Goal: Task Accomplishment & Management: Manage account settings

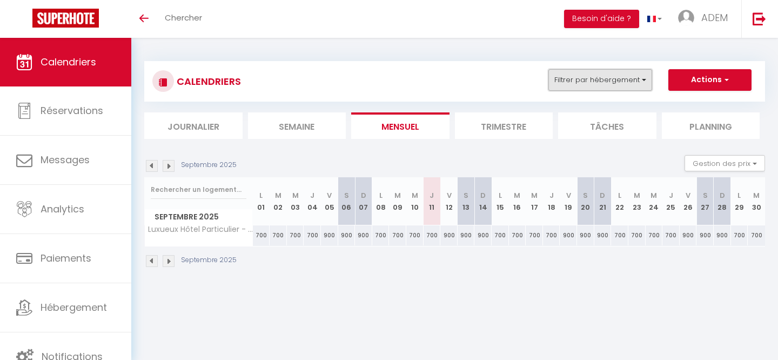
click at [605, 75] on button "Filtrer par hébergement" at bounding box center [600, 80] width 104 height 22
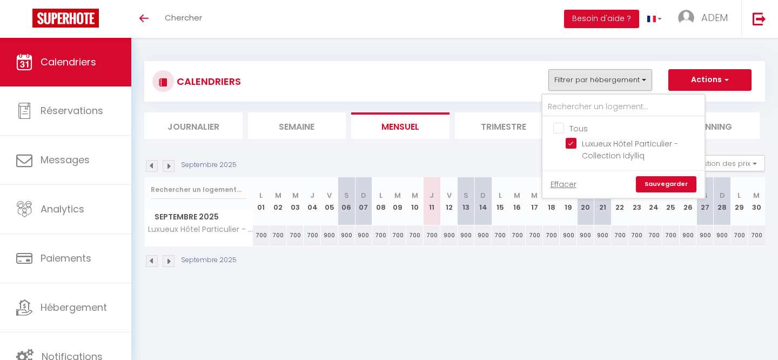
click at [561, 126] on input "Tous" at bounding box center [634, 127] width 162 height 11
checkbox input "false"
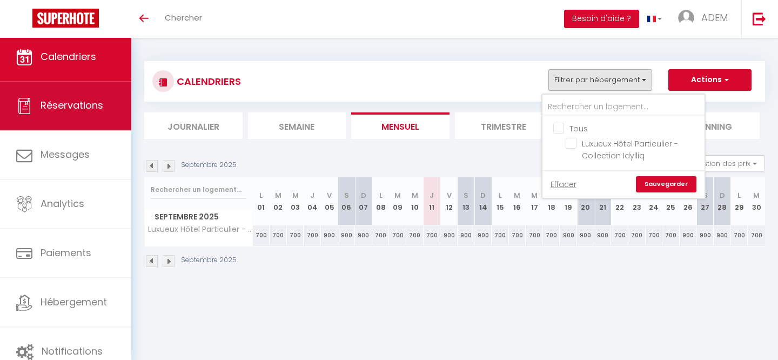
click at [60, 112] on link "Réservations" at bounding box center [65, 106] width 131 height 49
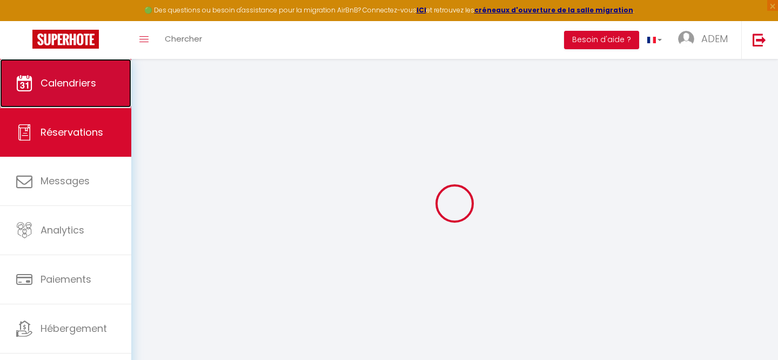
click at [69, 83] on span "Calendriers" at bounding box center [69, 83] width 56 height 14
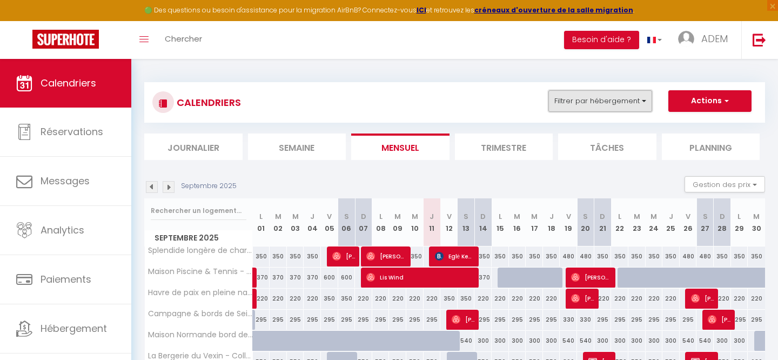
click at [605, 101] on button "Filtrer par hébergement" at bounding box center [600, 101] width 104 height 22
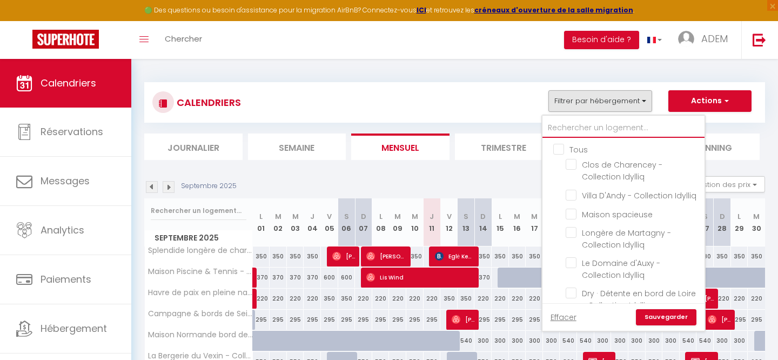
click at [559, 123] on input "text" at bounding box center [624, 127] width 162 height 19
type input "c"
checkbox input "false"
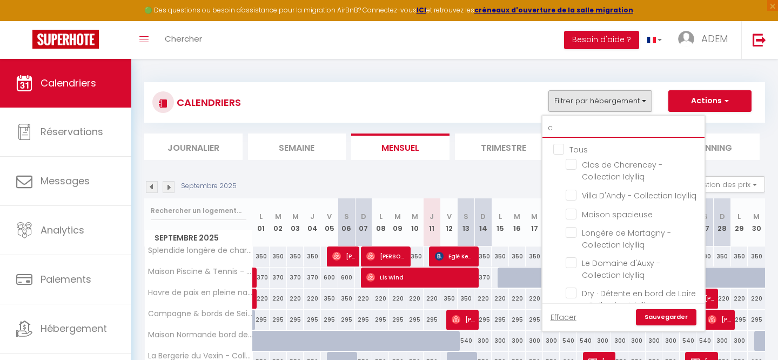
checkbox input "false"
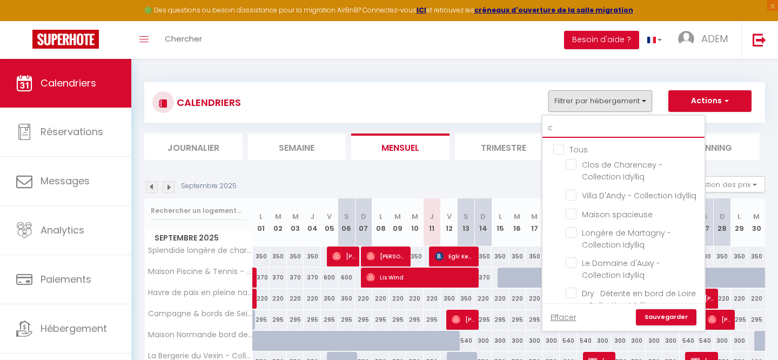
checkbox input "false"
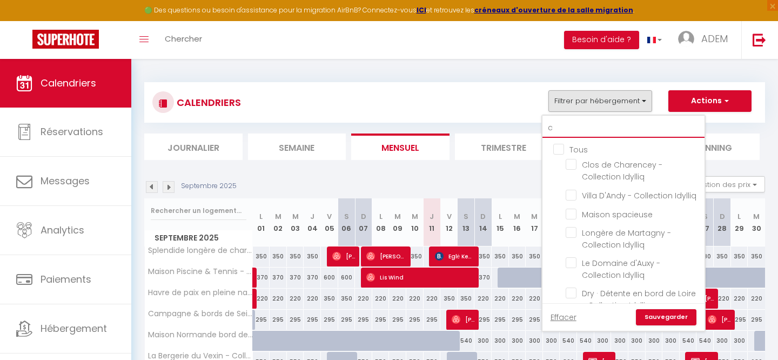
checkbox input "false"
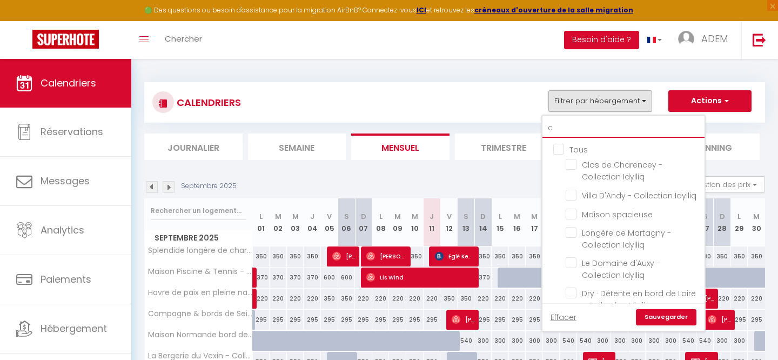
checkbox input "false"
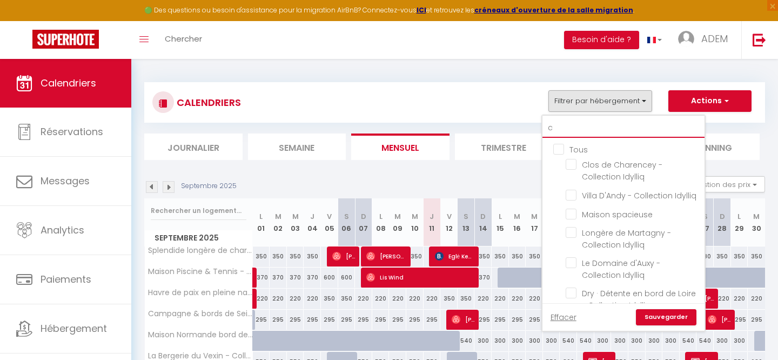
checkbox input "false"
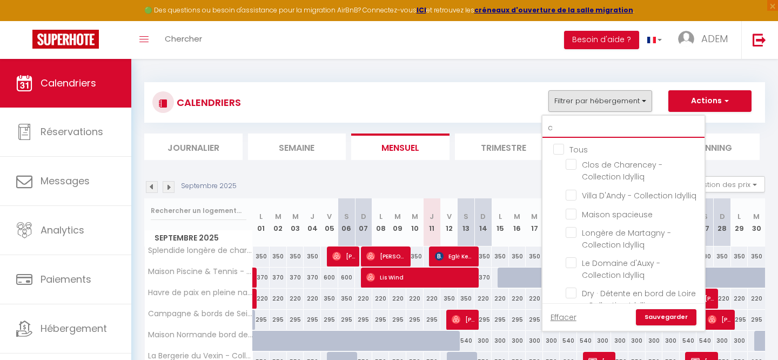
checkbox input "false"
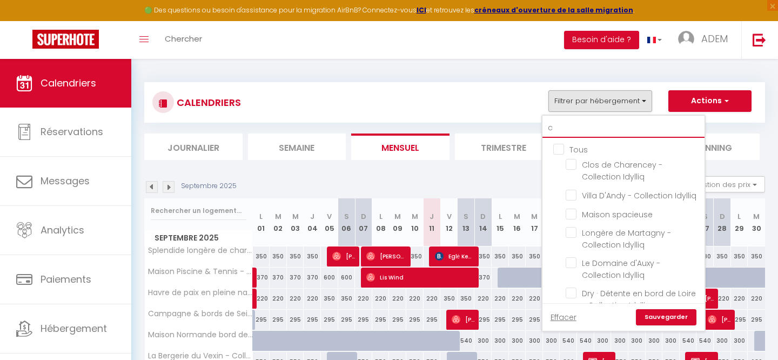
checkbox input "false"
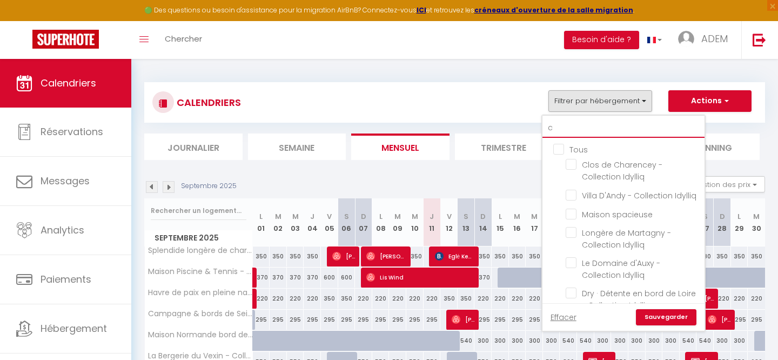
checkbox input "false"
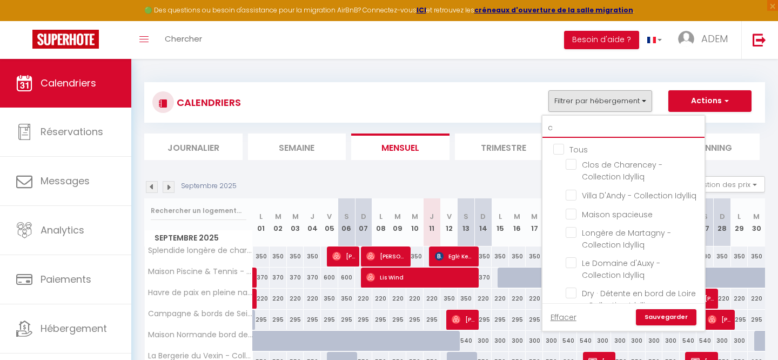
checkbox input "false"
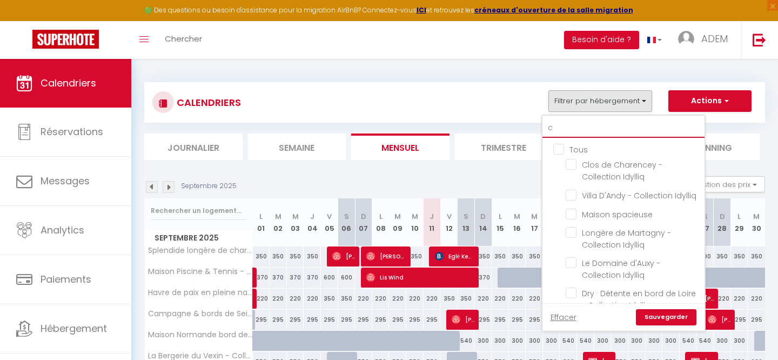
checkbox input "false"
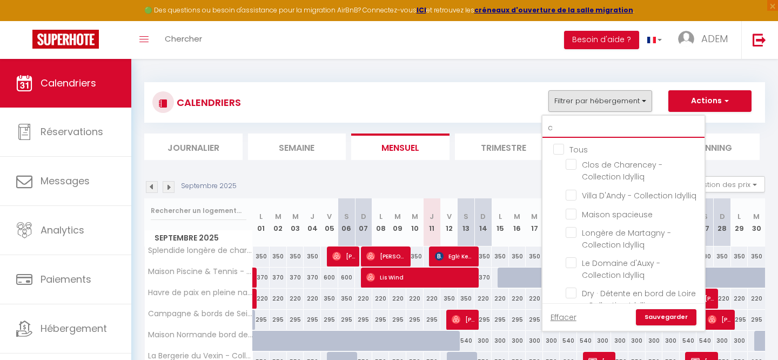
checkbox input "false"
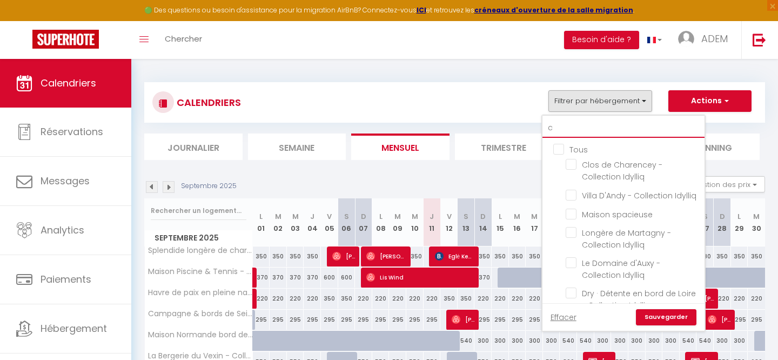
checkbox input "false"
type input "co"
checkbox input "false"
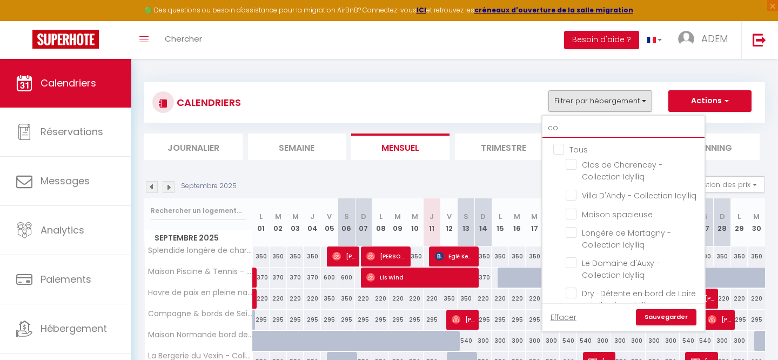
checkbox input "false"
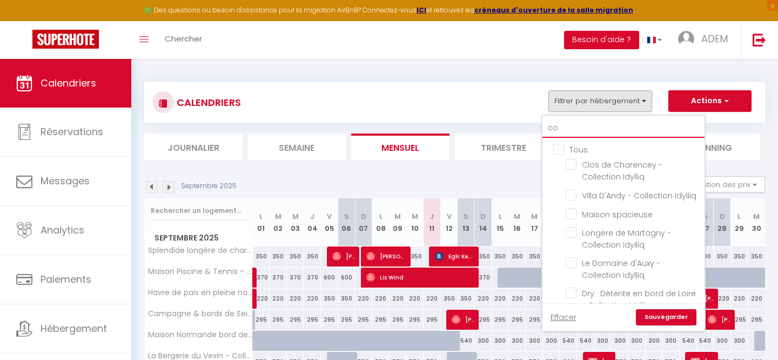
checkbox input "false"
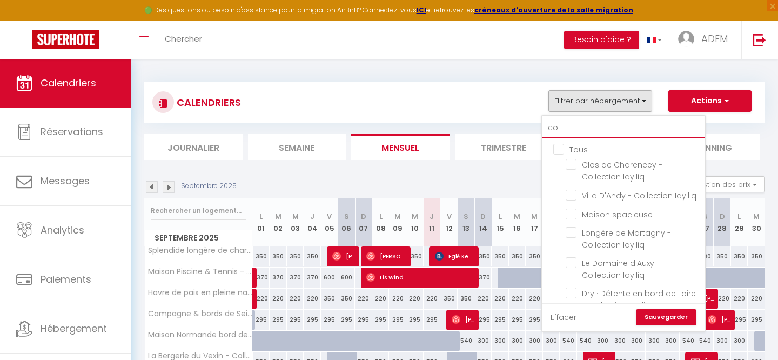
checkbox input "false"
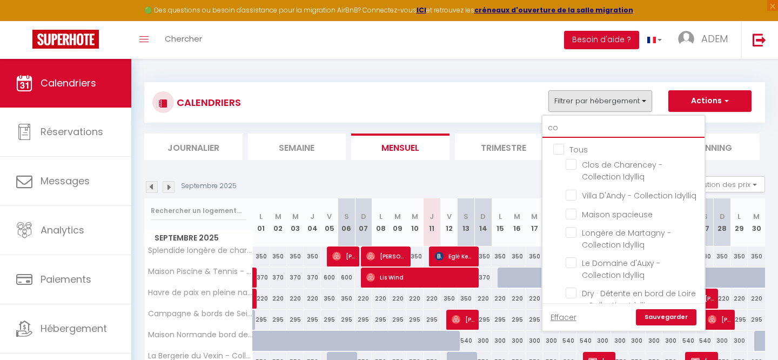
checkbox input "false"
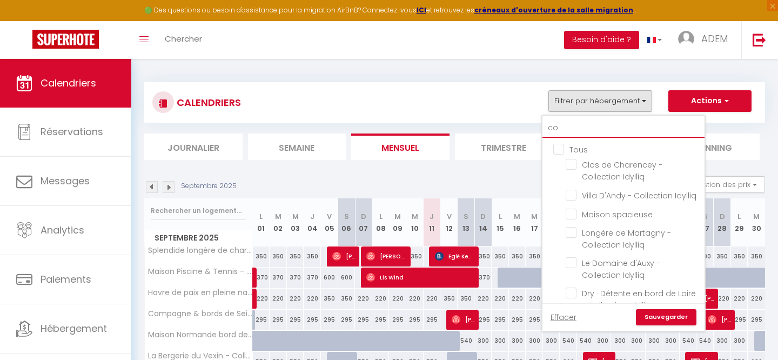
checkbox input "false"
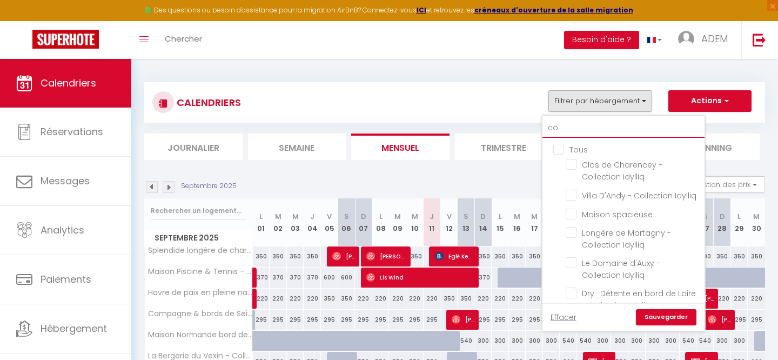
checkbox input "false"
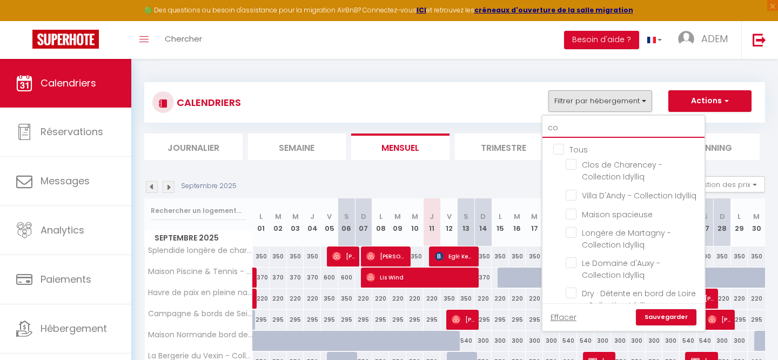
checkbox input "false"
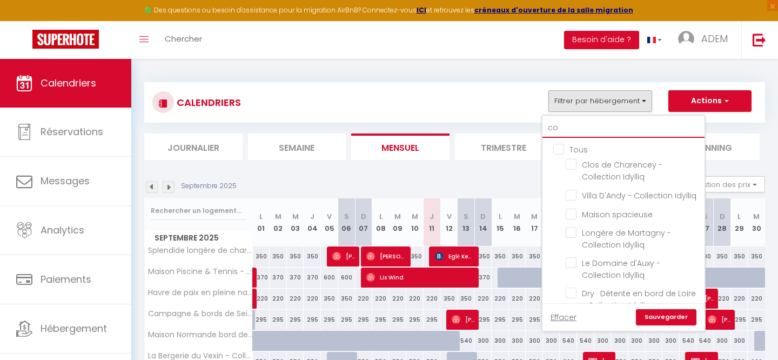
checkbox input "false"
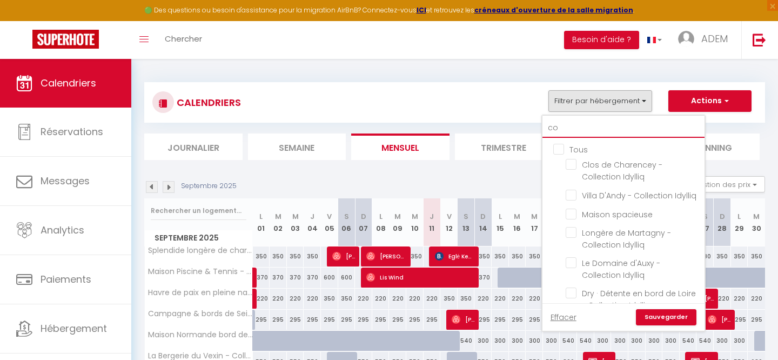
checkbox input "false"
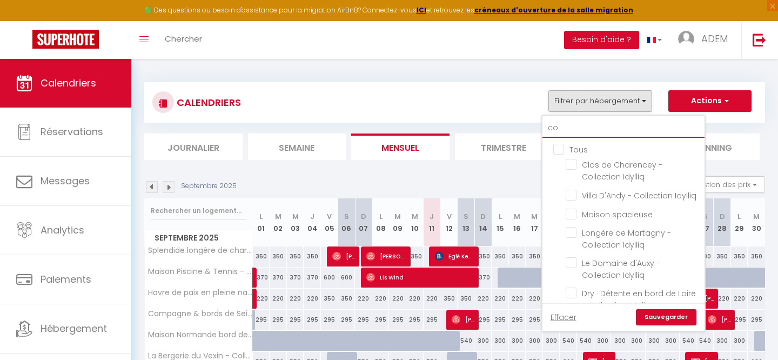
checkbox input "false"
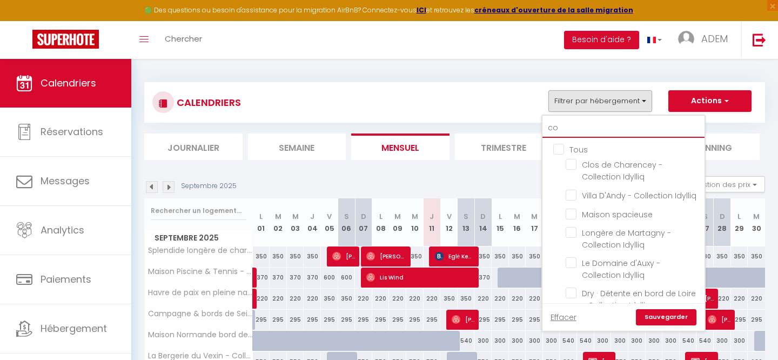
checkbox input "false"
type input "coc"
checkbox input "false"
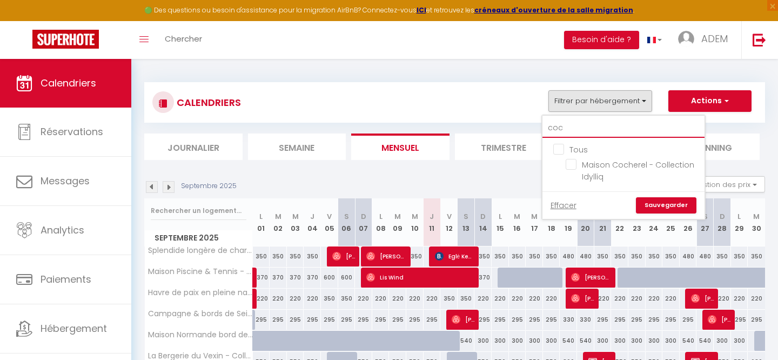
type input "coch"
checkbox input "false"
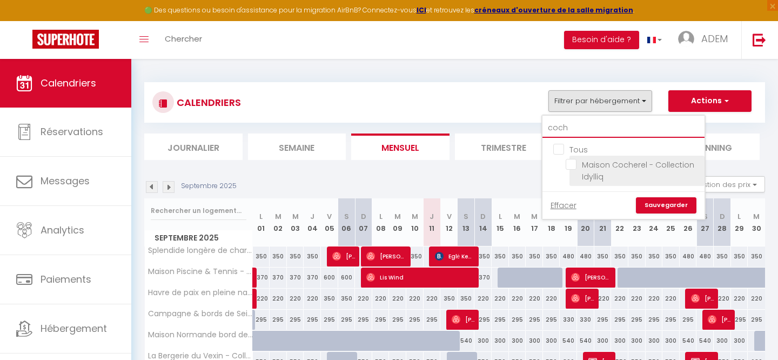
type input "coch"
click at [571, 164] on input "Maison Cocherel - Collection Idylliq" at bounding box center [633, 164] width 135 height 11
checkbox input "true"
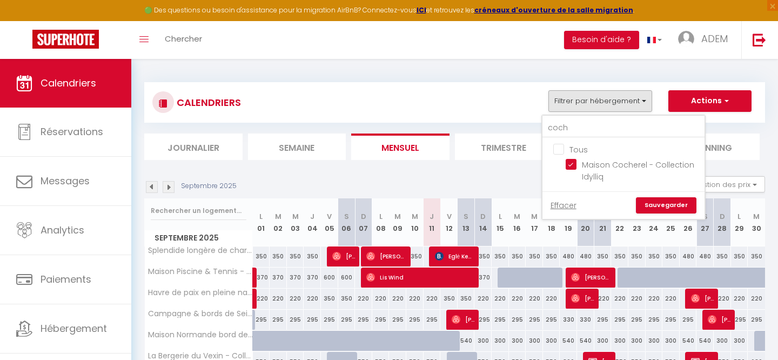
click at [646, 202] on link "Sauvegarder" at bounding box center [666, 205] width 61 height 16
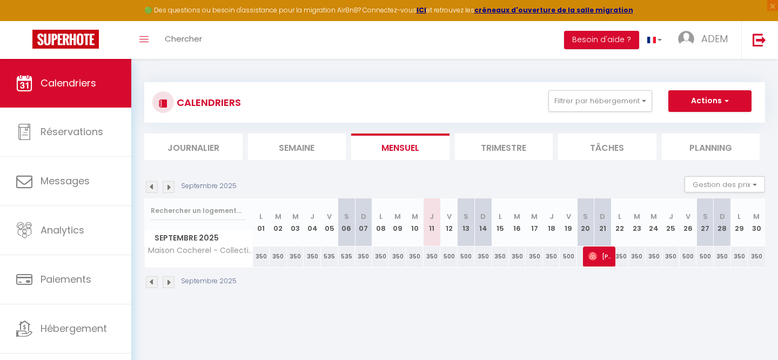
click at [169, 284] on img at bounding box center [169, 282] width 12 height 12
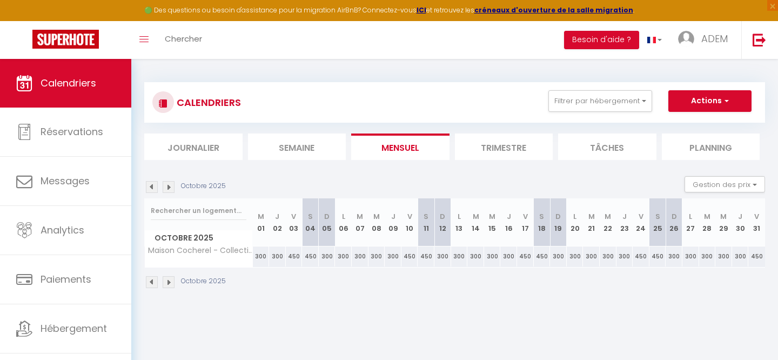
click at [169, 283] on img at bounding box center [169, 282] width 12 height 12
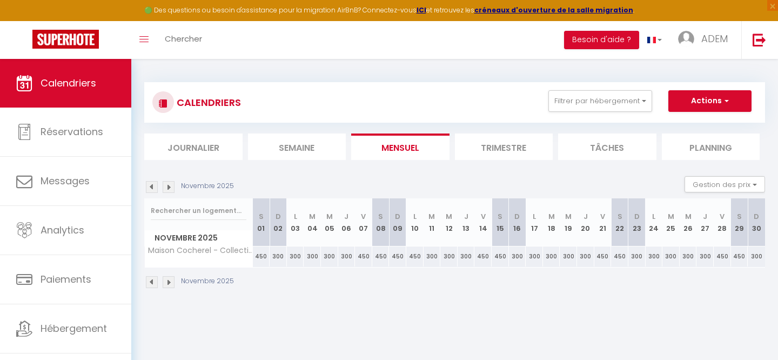
click at [153, 282] on img at bounding box center [152, 282] width 12 height 12
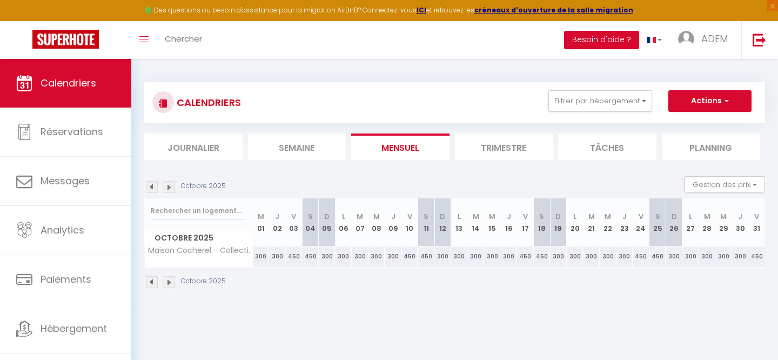
click at [169, 281] on img at bounding box center [169, 282] width 12 height 12
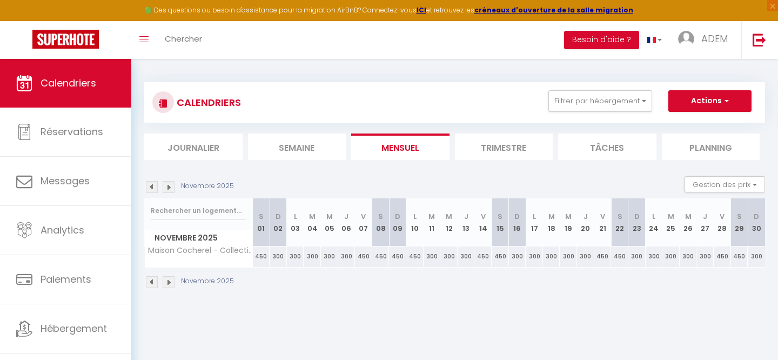
click at [327, 257] on div "300" at bounding box center [329, 256] width 17 height 20
type input "300"
type input "Mer 05 Novembre 2025"
type input "Jeu 06 Novembre 2025"
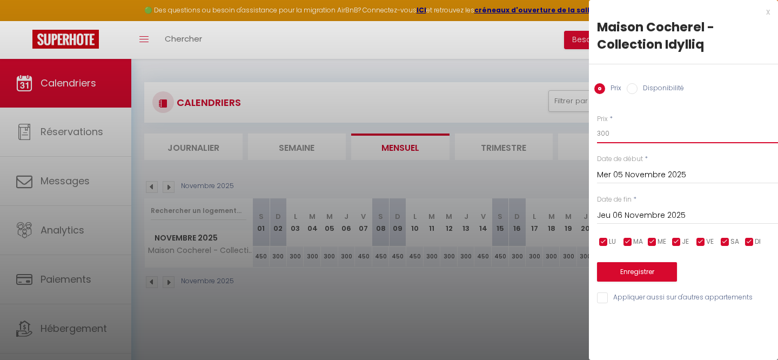
click at [613, 134] on input "300" at bounding box center [687, 133] width 181 height 19
type input "400"
click at [745, 240] on input "checkbox" at bounding box center [749, 242] width 11 height 11
checkbox input "false"
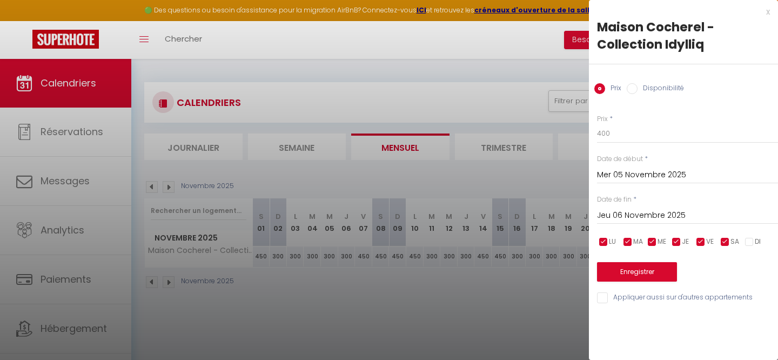
click at [673, 240] on input "checkbox" at bounding box center [676, 242] width 11 height 11
checkbox input "false"
click at [650, 241] on input "checkbox" at bounding box center [652, 242] width 11 height 11
checkbox input "false"
click at [626, 242] on input "checkbox" at bounding box center [628, 242] width 11 height 11
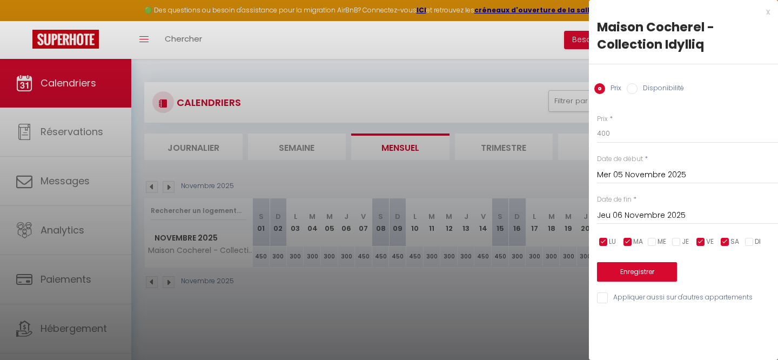
checkbox input "false"
click at [608, 242] on input "checkbox" at bounding box center [603, 242] width 11 height 11
checkbox input "false"
click at [631, 217] on input "Jeu 06 Novembre 2025" at bounding box center [687, 216] width 181 height 14
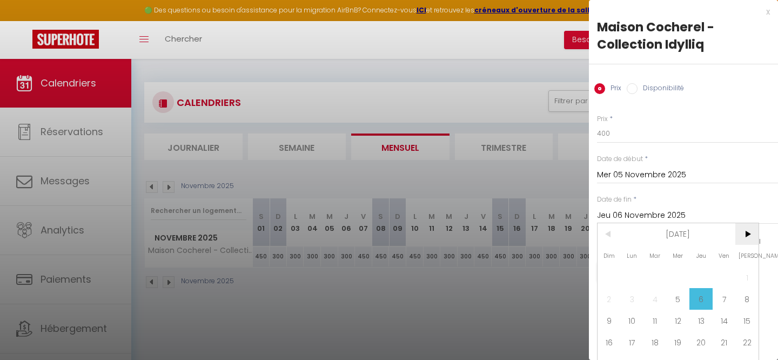
click at [742, 227] on span ">" at bounding box center [746, 234] width 23 height 22
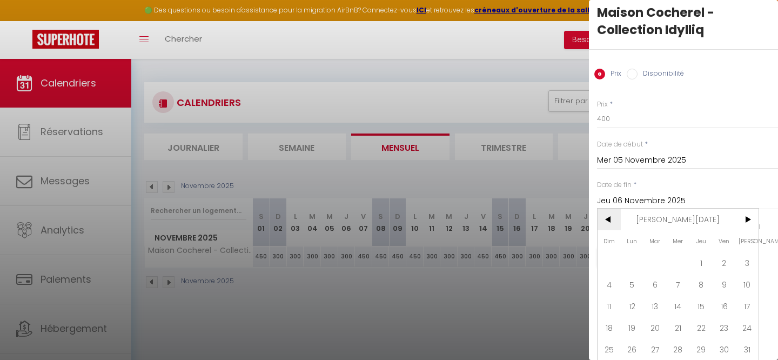
click at [600, 218] on span "<" at bounding box center [609, 220] width 23 height 22
click at [681, 306] on span "17" at bounding box center [678, 306] width 23 height 22
type input "Mer 17 Décembre 2025"
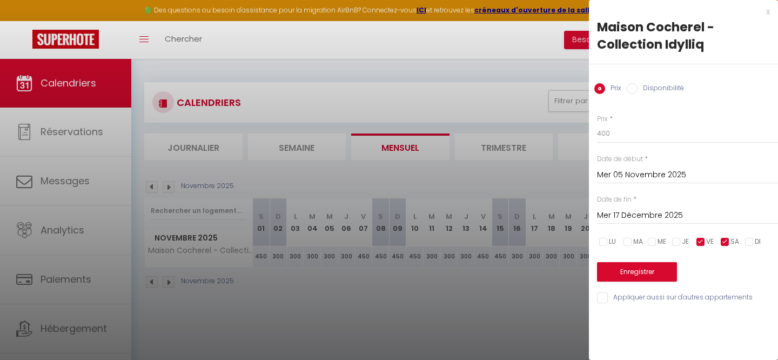
scroll to position [0, 0]
click at [640, 276] on button "Enregistrer" at bounding box center [637, 271] width 80 height 19
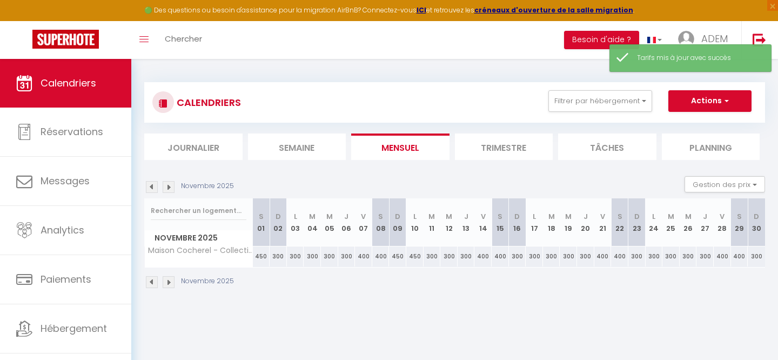
click at [170, 283] on img at bounding box center [169, 282] width 12 height 12
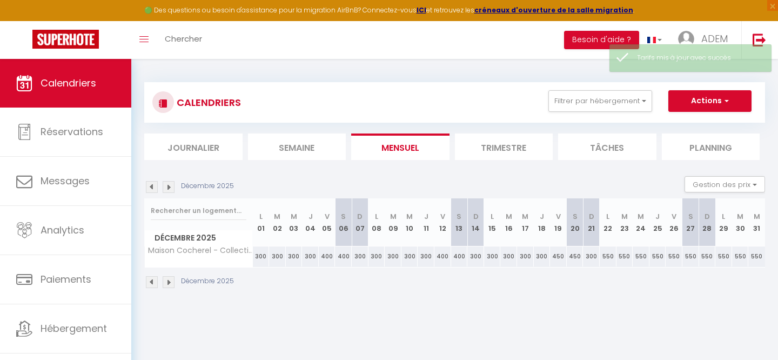
click at [169, 283] on img at bounding box center [169, 282] width 12 height 12
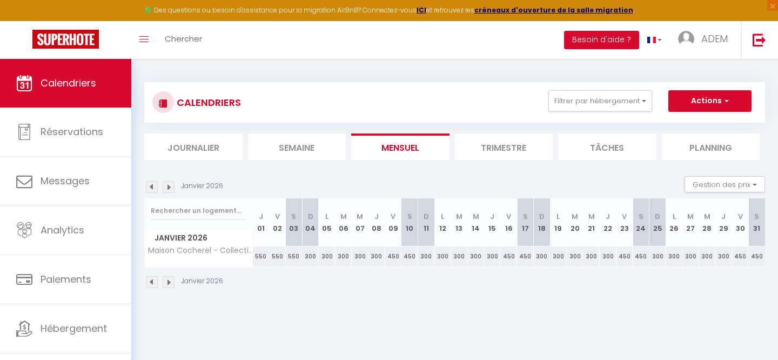
click at [349, 260] on div "300" at bounding box center [343, 256] width 17 height 20
type input "300"
type input "[DATE]"
type input "Mer 07 Janvier 2026"
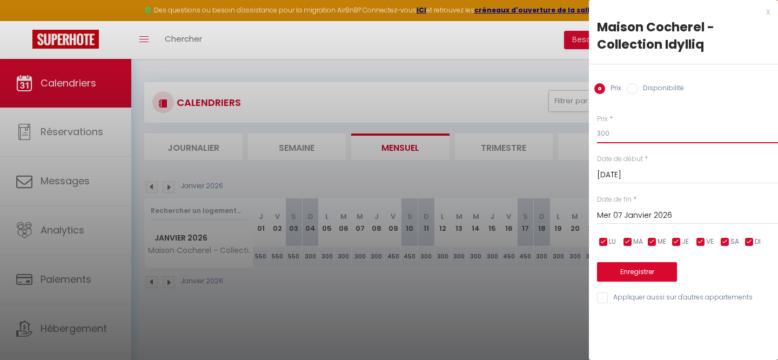
click at [674, 139] on input "300" at bounding box center [687, 133] width 181 height 19
type input "400"
click at [652, 213] on input "Mer 07 Janvier 2026" at bounding box center [687, 216] width 181 height 14
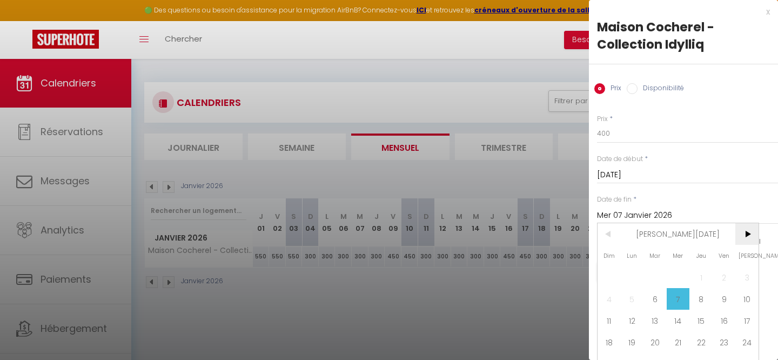
click at [747, 225] on span ">" at bounding box center [746, 234] width 23 height 22
click at [747, 226] on span ">" at bounding box center [746, 234] width 23 height 22
click at [694, 297] on span "9" at bounding box center [701, 299] width 23 height 22
type input "Jeu 09 Avril 2026"
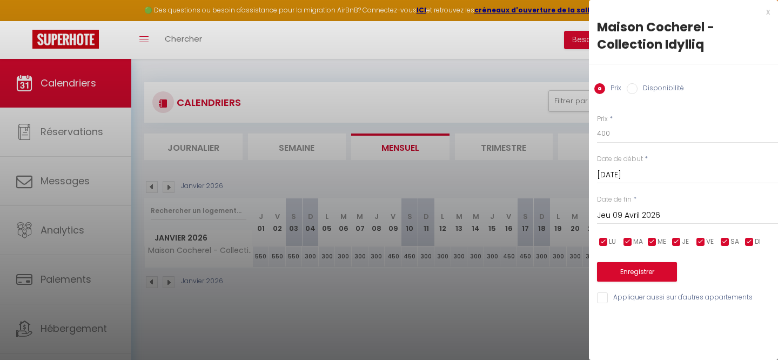
click at [751, 239] on input "checkbox" at bounding box center [749, 242] width 11 height 11
checkbox input "false"
click at [680, 241] on input "checkbox" at bounding box center [676, 242] width 11 height 11
checkbox input "false"
click at [654, 241] on input "checkbox" at bounding box center [652, 242] width 11 height 11
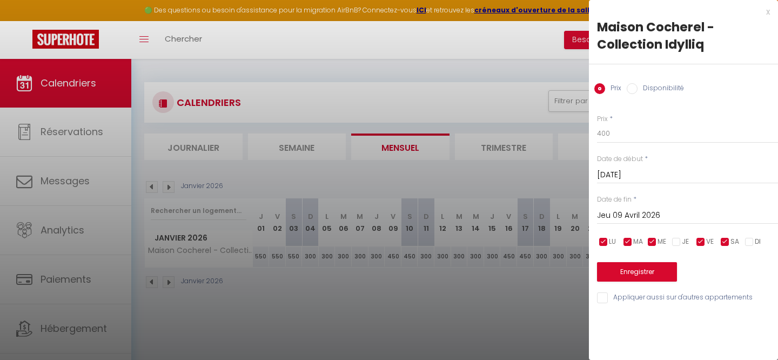
checkbox input "false"
click at [634, 241] on span "MA" at bounding box center [638, 242] width 10 height 10
checkbox input "false"
click at [605, 241] on input "checkbox" at bounding box center [603, 242] width 11 height 11
checkbox input "false"
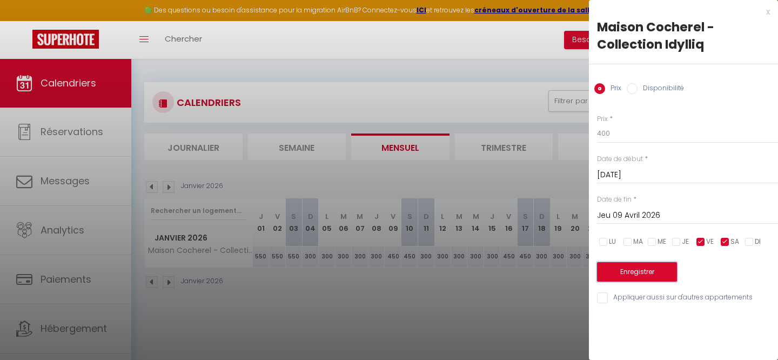
click at [620, 270] on button "Enregistrer" at bounding box center [637, 271] width 80 height 19
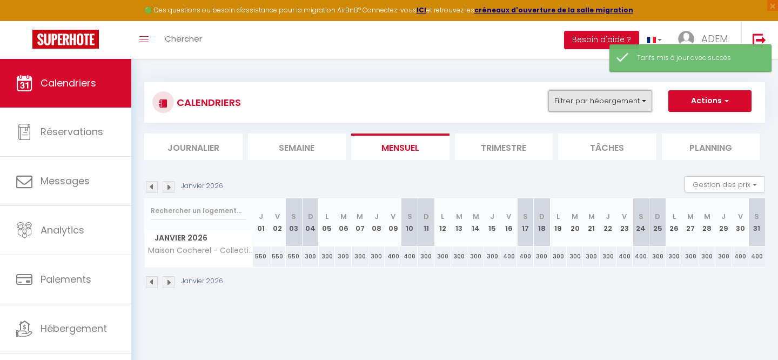
click at [607, 93] on button "Filtrer par hébergement" at bounding box center [600, 101] width 104 height 22
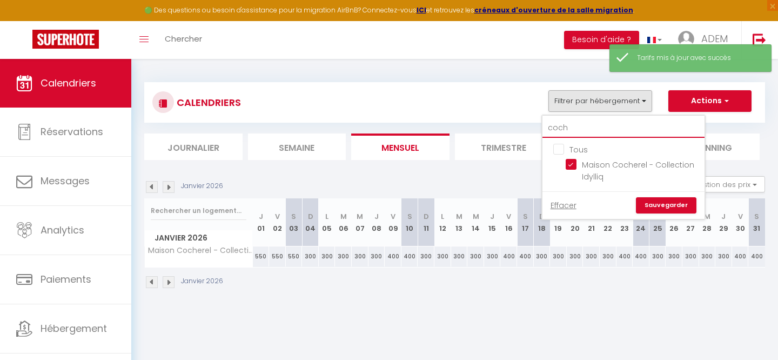
click at [563, 131] on input "coch" at bounding box center [624, 127] width 162 height 19
type input "h"
checkbox input "false"
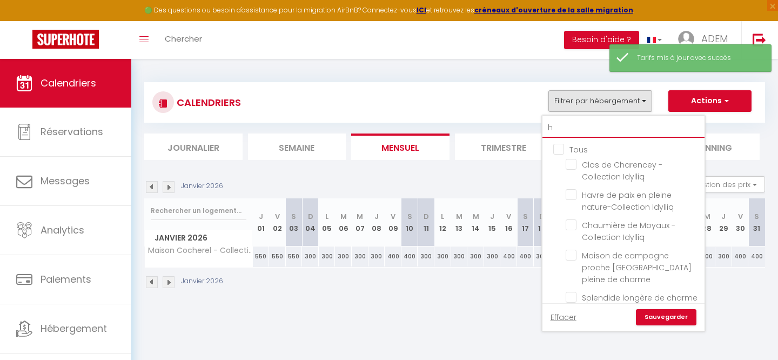
type input "ha"
checkbox input "false"
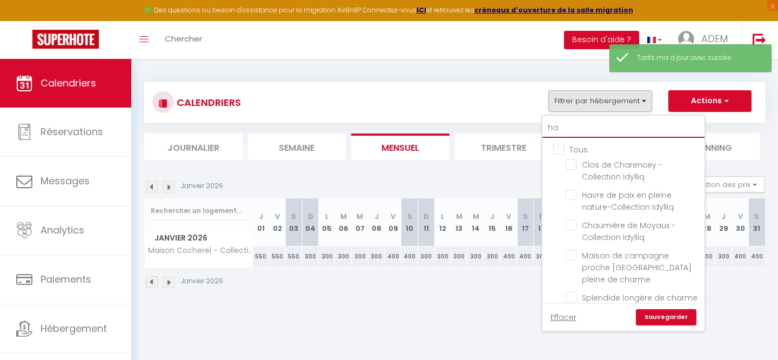
checkbox input "false"
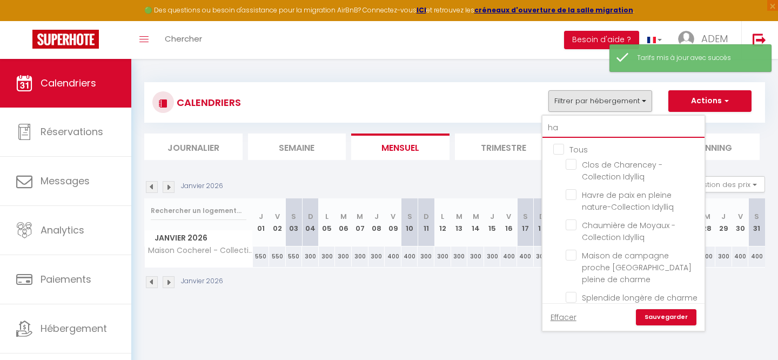
checkbox input "false"
type input "hav"
checkbox input "false"
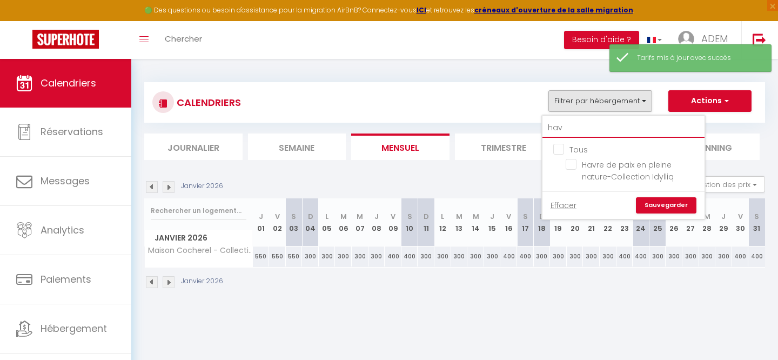
type input "havr"
checkbox input "false"
type input "havre"
checkbox input "false"
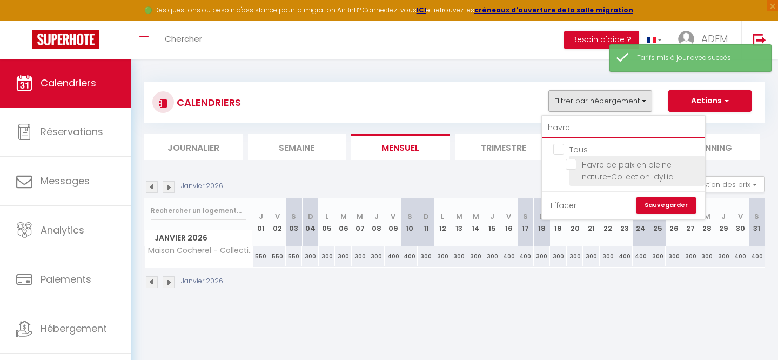
type input "havre"
click at [569, 163] on input "Havre de paix en pleine nature-Collection Idylliq" at bounding box center [633, 164] width 135 height 11
checkbox input "true"
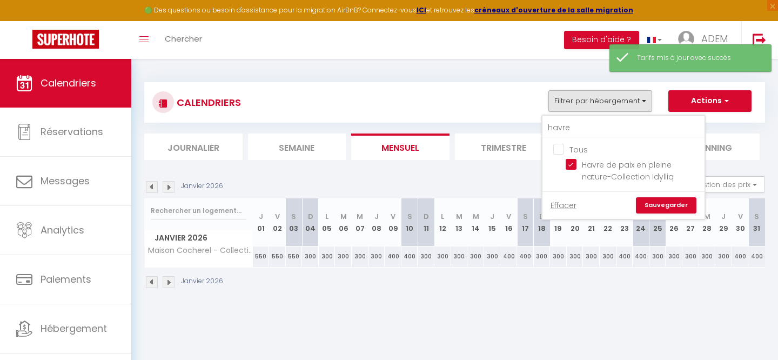
click at [650, 203] on link "Sauvegarder" at bounding box center [666, 205] width 61 height 16
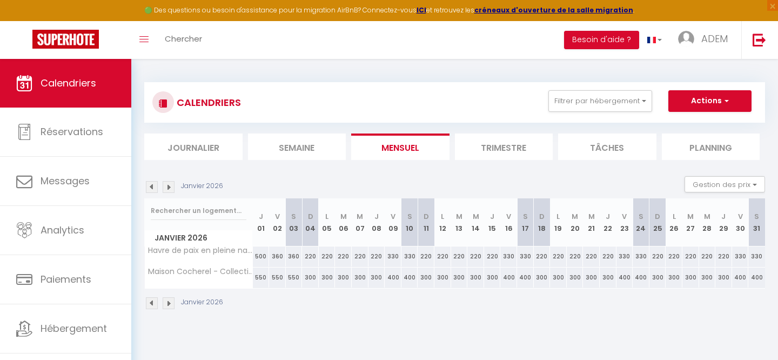
click at [151, 306] on img at bounding box center [152, 303] width 12 height 12
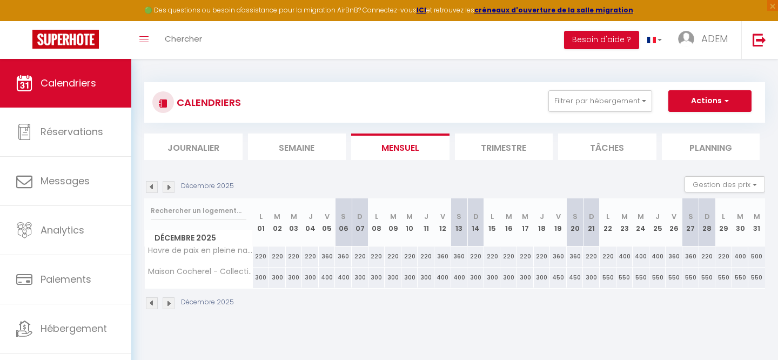
click at [164, 304] on img at bounding box center [169, 303] width 12 height 12
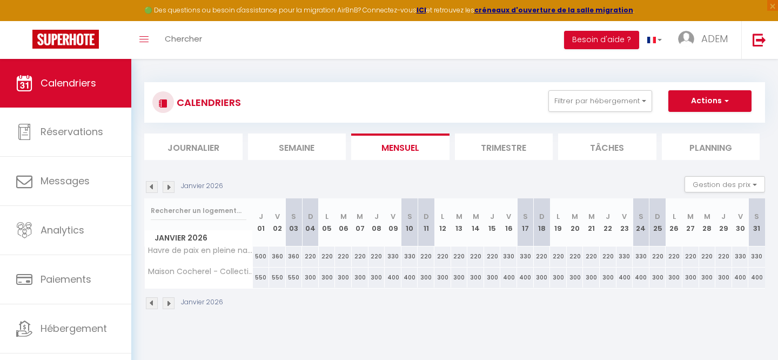
click at [152, 305] on img at bounding box center [152, 303] width 12 height 12
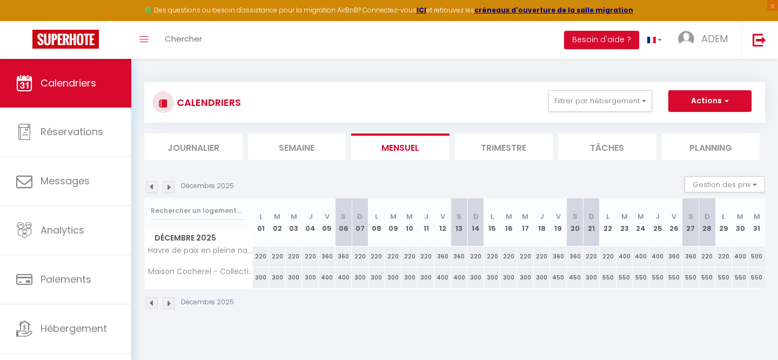
click at [152, 305] on img at bounding box center [152, 303] width 12 height 12
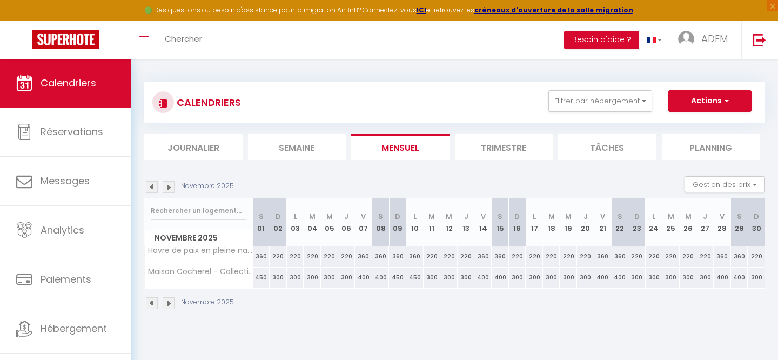
click at [152, 305] on img at bounding box center [152, 303] width 12 height 12
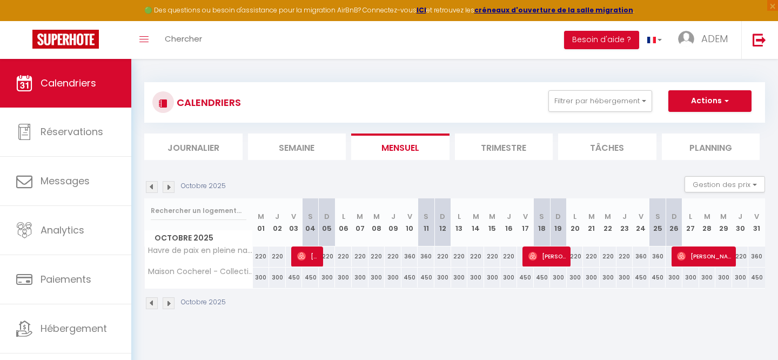
click at [152, 304] on img at bounding box center [152, 303] width 12 height 12
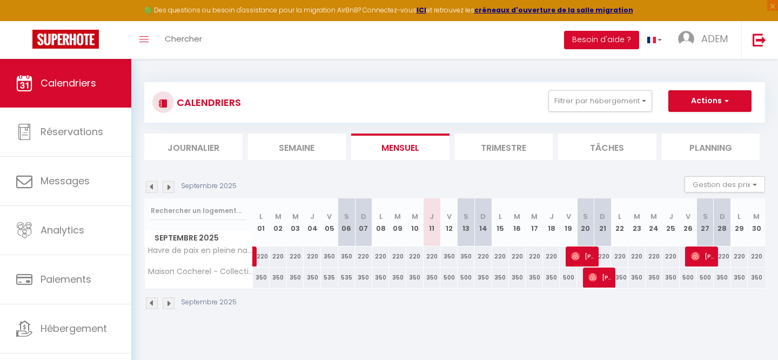
click at [152, 304] on img at bounding box center [152, 303] width 12 height 12
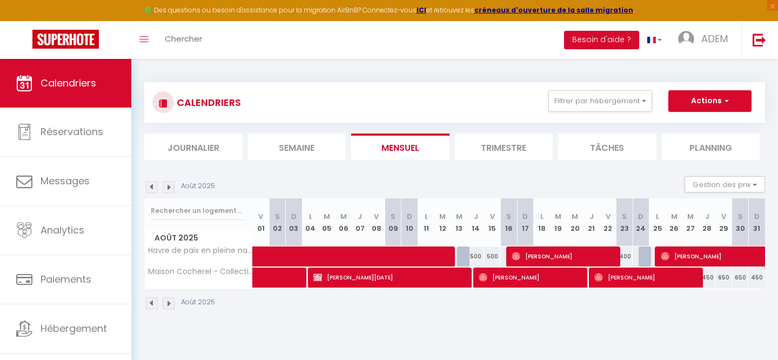
click at [152, 304] on img at bounding box center [152, 303] width 12 height 12
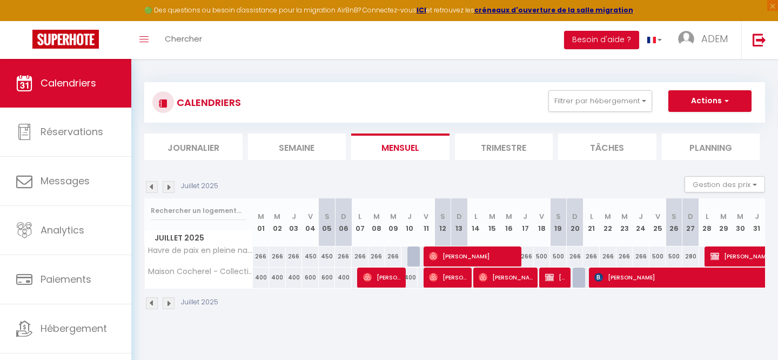
click at [152, 304] on img at bounding box center [152, 303] width 12 height 12
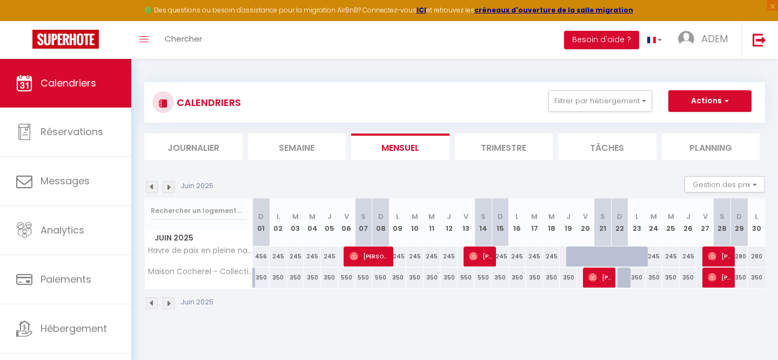
click at [152, 304] on img at bounding box center [152, 303] width 12 height 12
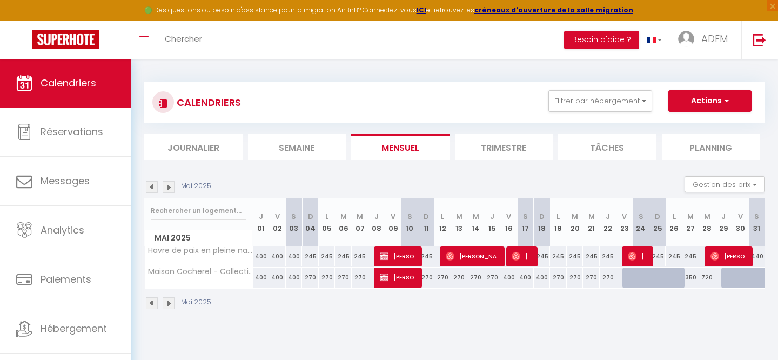
click at [152, 304] on img at bounding box center [152, 303] width 12 height 12
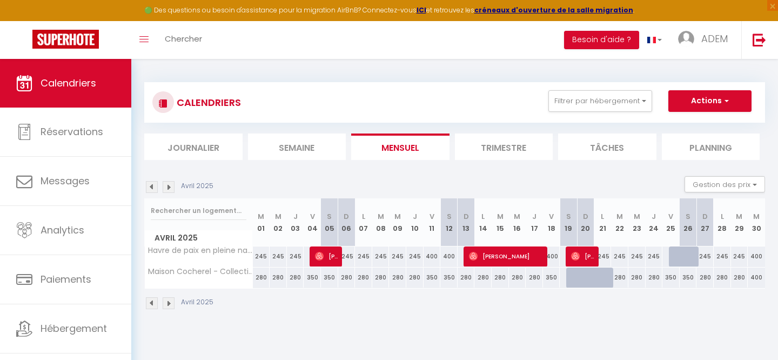
click at [152, 304] on img at bounding box center [152, 303] width 12 height 12
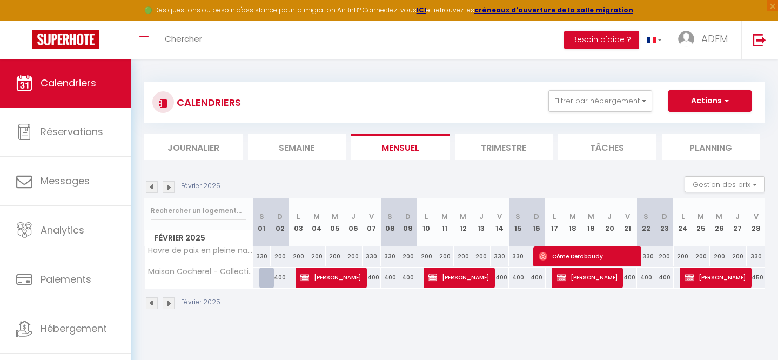
click at [152, 304] on img at bounding box center [152, 303] width 12 height 12
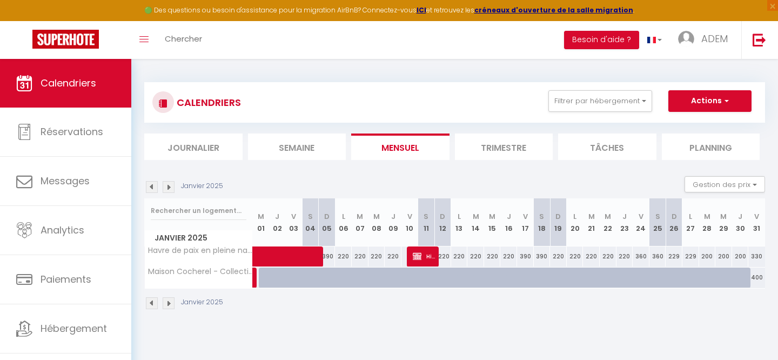
click at [170, 302] on img at bounding box center [169, 303] width 12 height 12
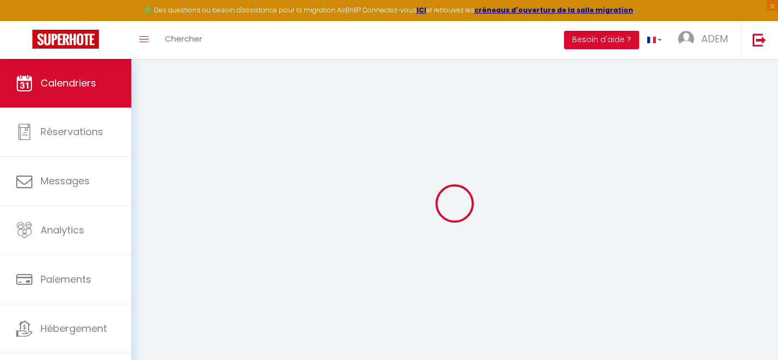
select select
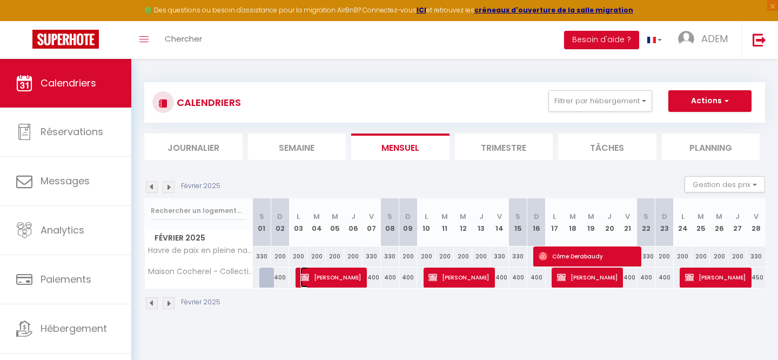
click at [330, 280] on span "[PERSON_NAME]" at bounding box center [330, 277] width 61 height 21
select select "OK"
select select "0"
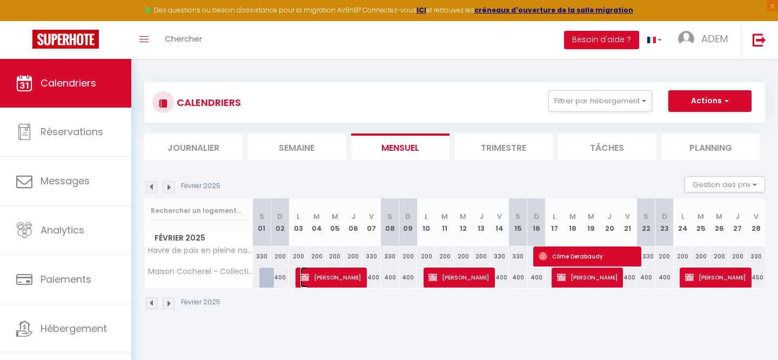
select select "1"
select select
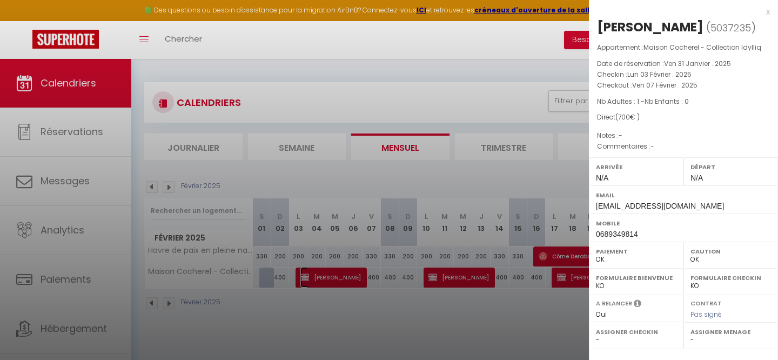
select select "29206"
click at [768, 11] on div "x" at bounding box center [679, 11] width 181 height 13
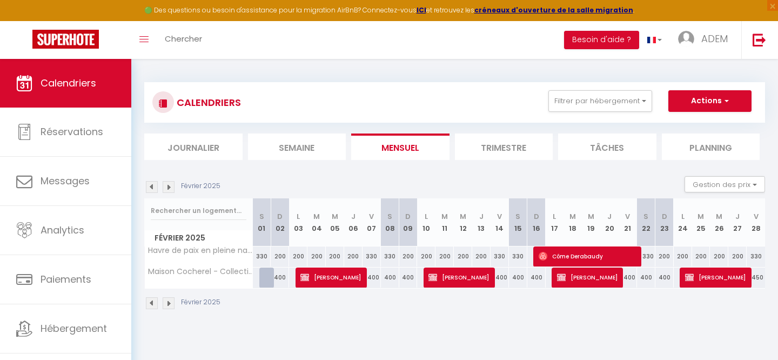
click at [166, 302] on img at bounding box center [169, 303] width 12 height 12
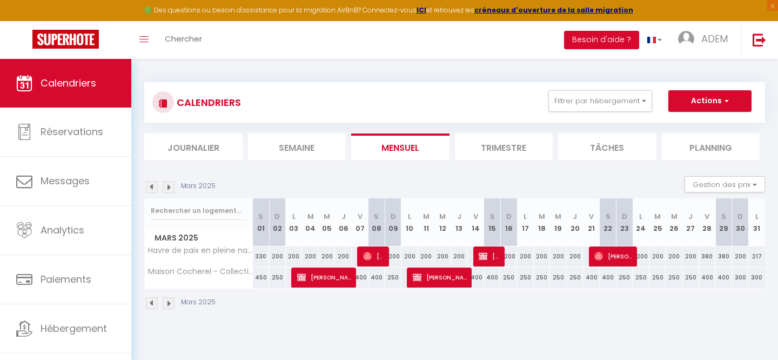
click at [151, 303] on img at bounding box center [152, 303] width 12 height 12
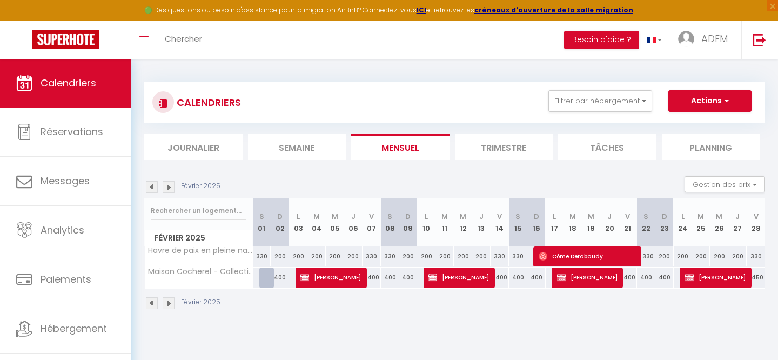
click at [151, 303] on img at bounding box center [152, 303] width 12 height 12
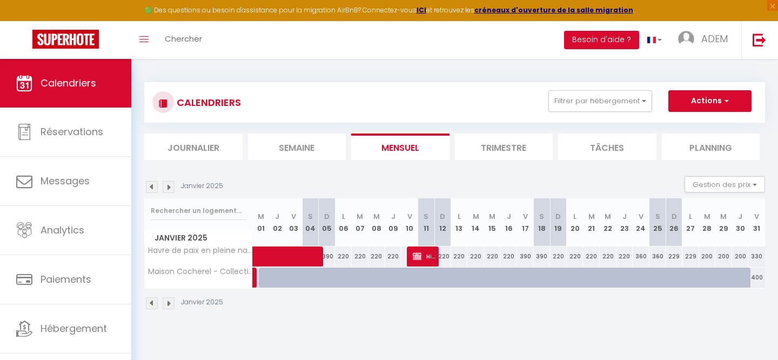
click at [151, 303] on img at bounding box center [152, 303] width 12 height 12
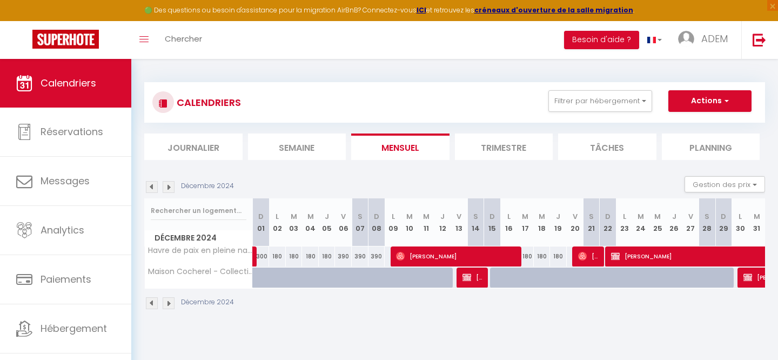
click at [151, 303] on img at bounding box center [152, 303] width 12 height 12
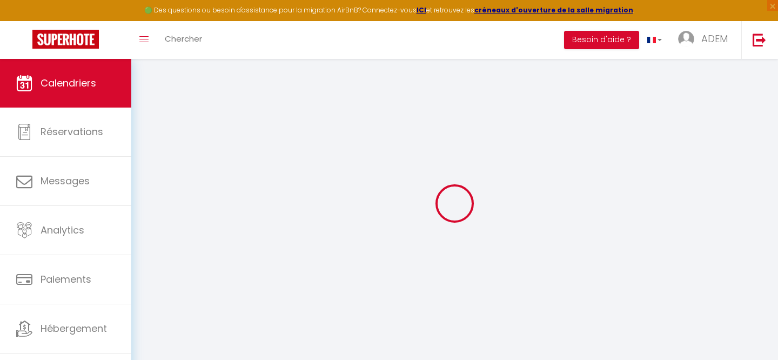
select select "0"
select select "29206"
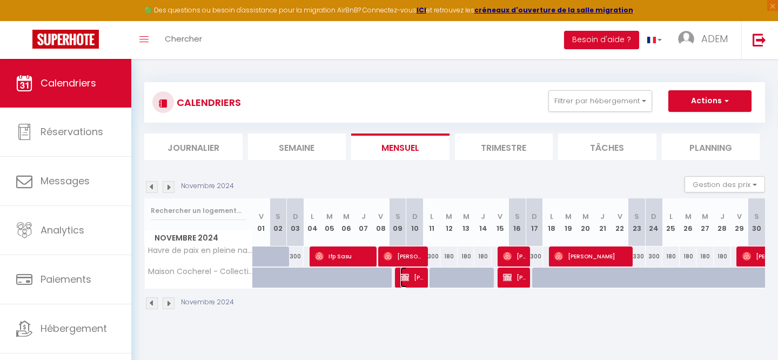
click at [401, 279] on img at bounding box center [404, 277] width 9 height 9
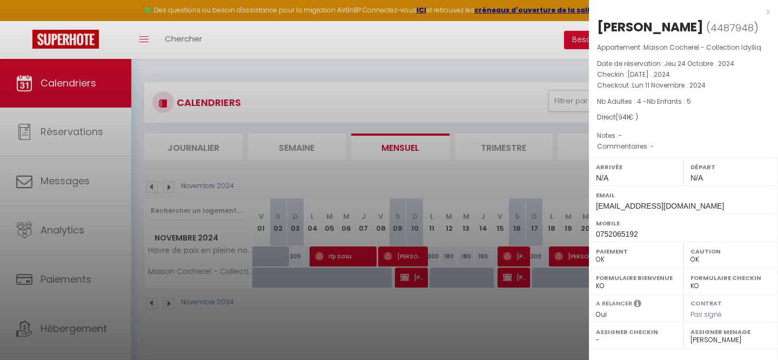
click at [768, 14] on div "x" at bounding box center [679, 11] width 181 height 13
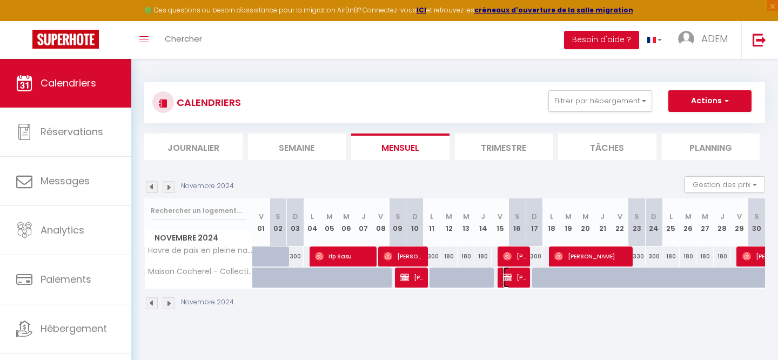
click at [512, 278] on span "[PERSON_NAME]" at bounding box center [514, 277] width 23 height 21
select select "1"
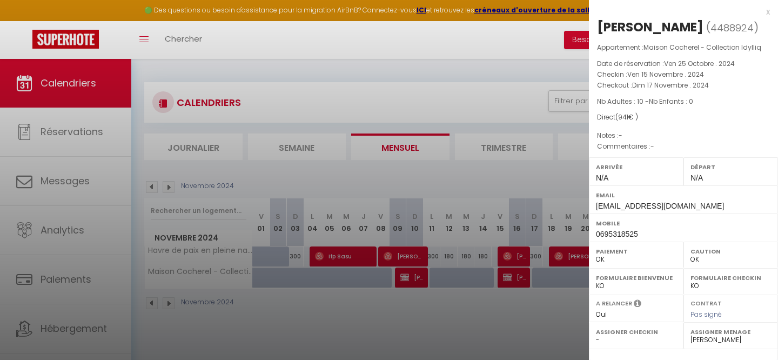
click at [767, 11] on div "x" at bounding box center [679, 11] width 181 height 13
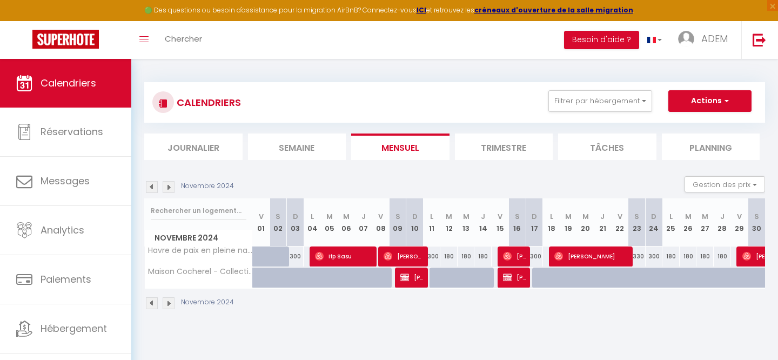
click at [153, 305] on img at bounding box center [152, 303] width 12 height 12
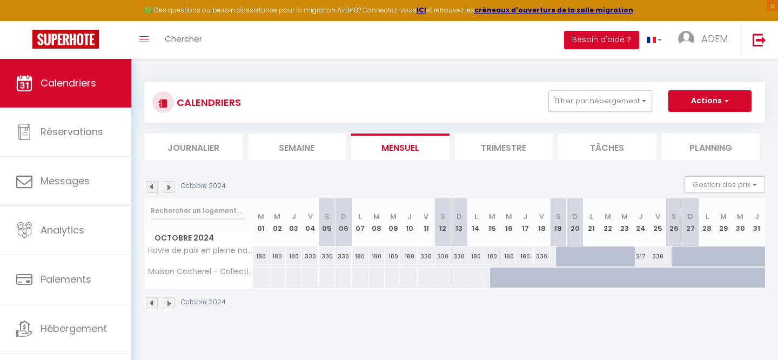
click at [153, 304] on img at bounding box center [152, 303] width 12 height 12
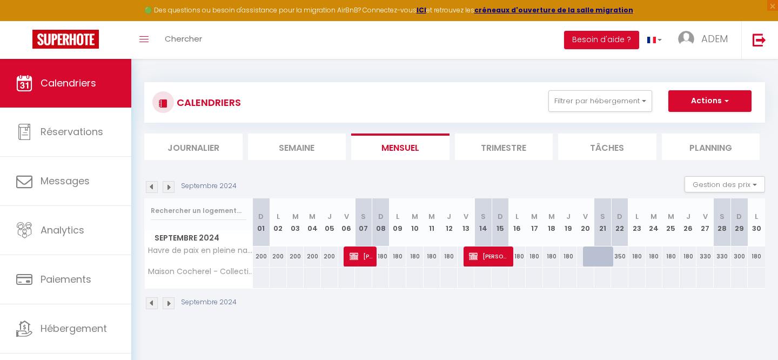
click at [170, 303] on img at bounding box center [169, 303] width 12 height 12
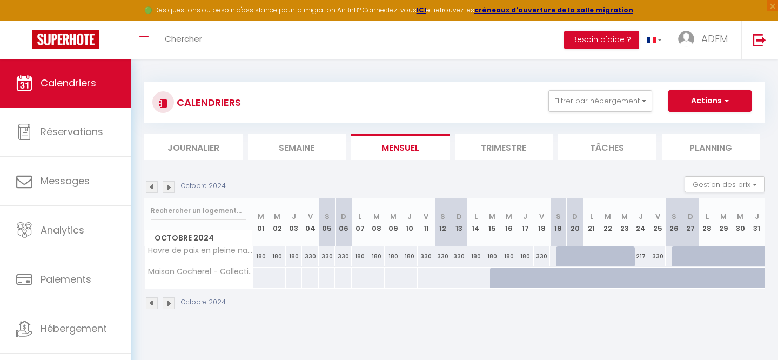
click at [170, 303] on img at bounding box center [169, 303] width 12 height 12
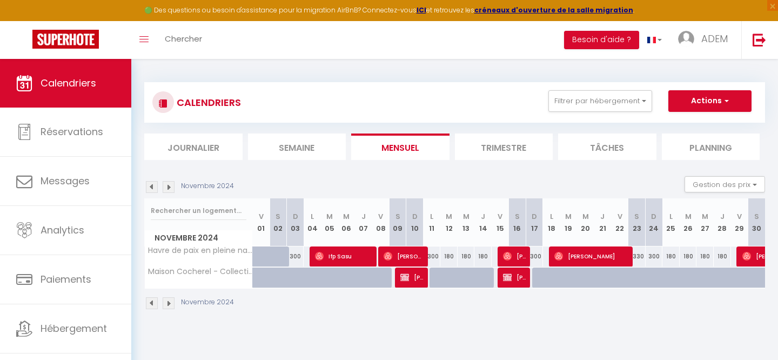
click at [170, 303] on img at bounding box center [169, 303] width 12 height 12
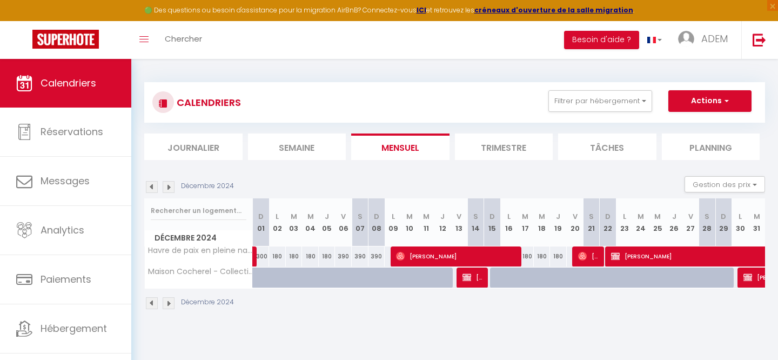
click at [170, 303] on img at bounding box center [169, 303] width 12 height 12
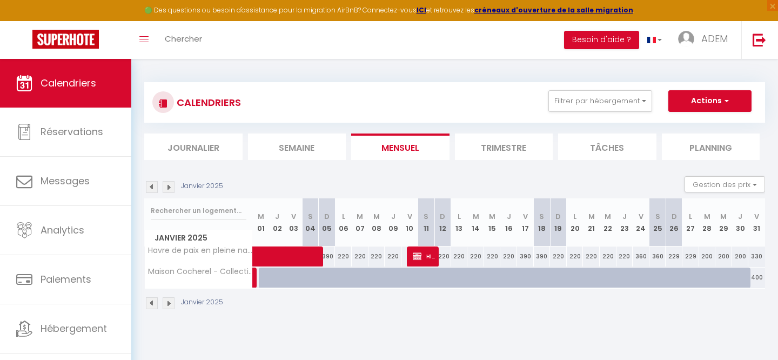
click at [170, 303] on img at bounding box center [169, 303] width 12 height 12
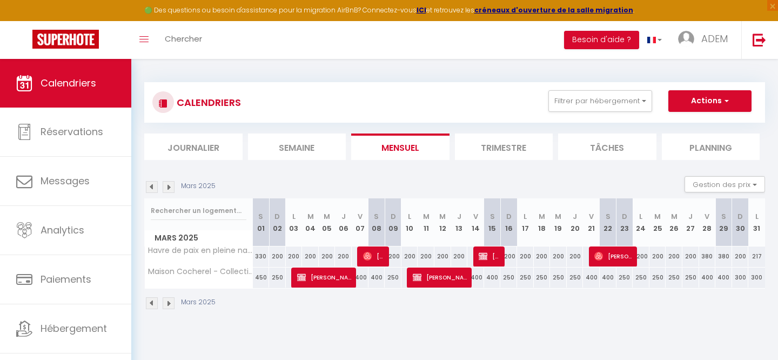
click at [170, 303] on img at bounding box center [169, 303] width 12 height 12
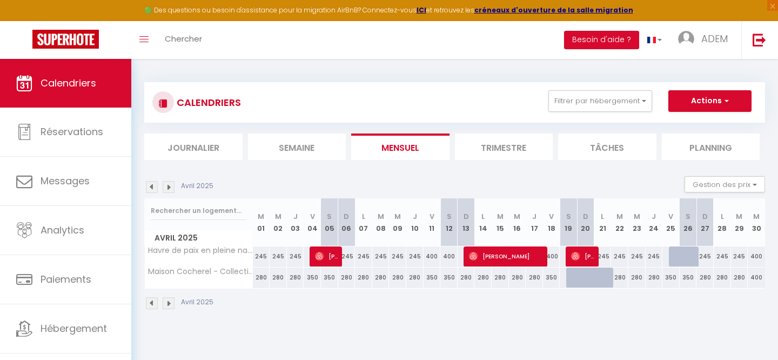
click at [170, 303] on img at bounding box center [169, 303] width 12 height 12
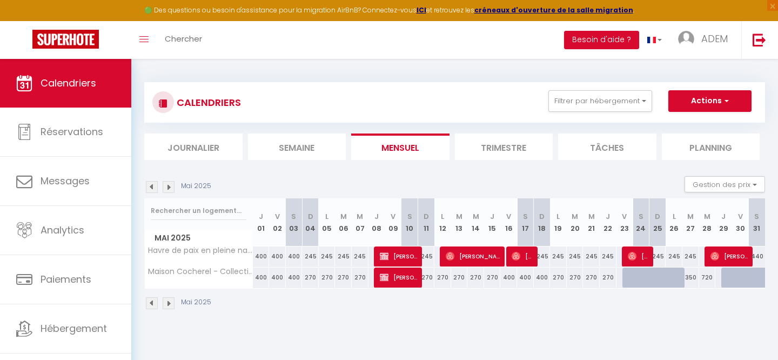
click at [170, 303] on img at bounding box center [169, 303] width 12 height 12
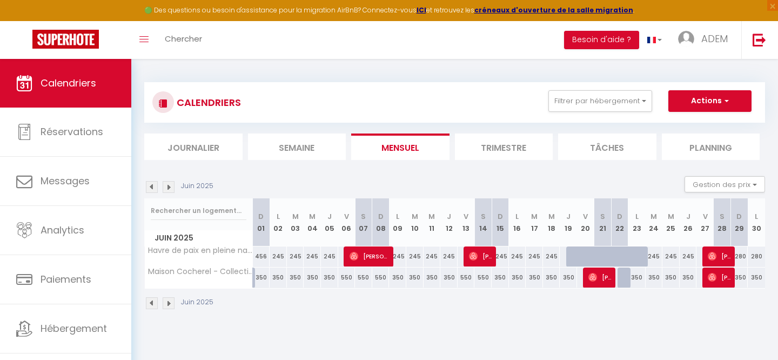
click at [170, 303] on img at bounding box center [169, 303] width 12 height 12
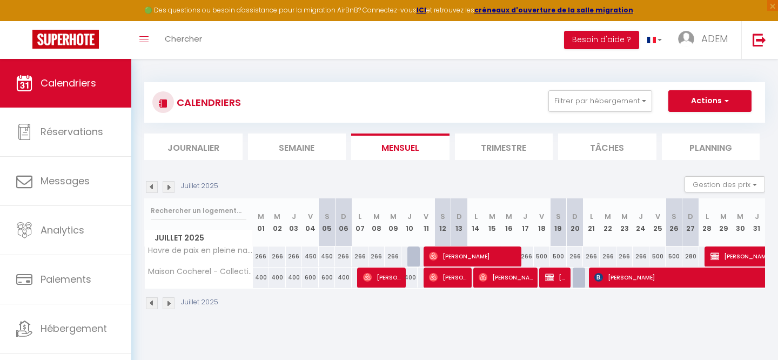
click at [170, 303] on img at bounding box center [169, 303] width 12 height 12
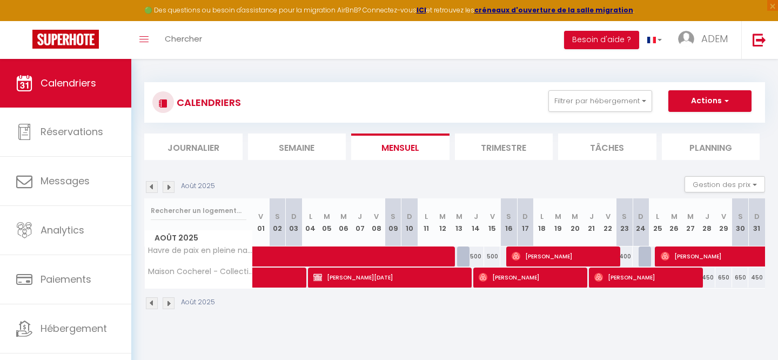
click at [170, 302] on img at bounding box center [169, 303] width 12 height 12
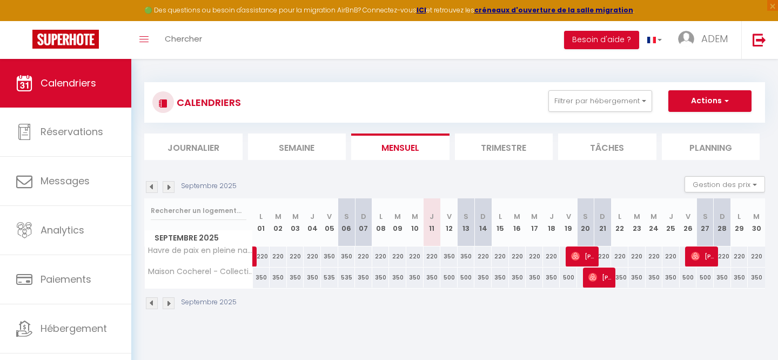
click at [170, 302] on img at bounding box center [169, 303] width 12 height 12
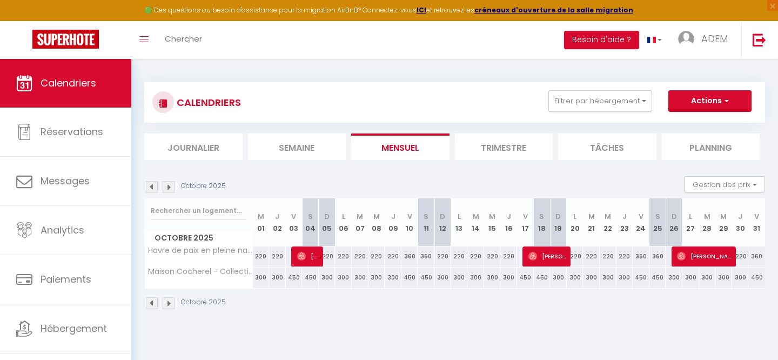
click at [156, 302] on img at bounding box center [152, 303] width 12 height 12
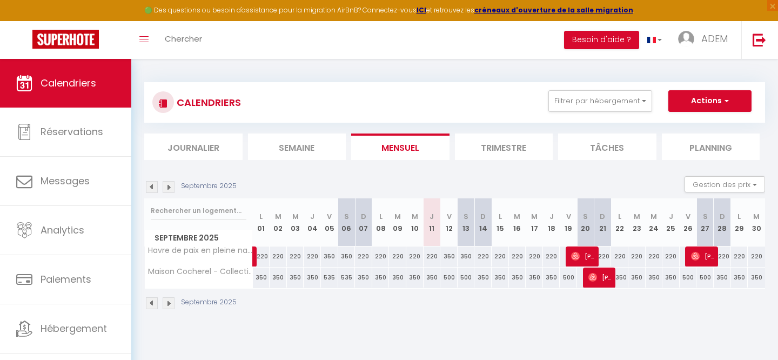
click at [436, 279] on div "350" at bounding box center [432, 277] width 17 height 20
type input "350"
type input "Jeu 11 Septembre 2025"
type input "Ven 12 Septembre 2025"
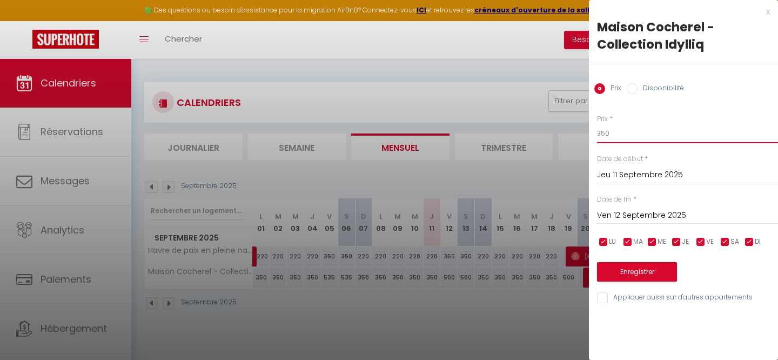
click at [641, 142] on input "350" at bounding box center [687, 133] width 181 height 19
type input "450"
click at [640, 218] on input "Ven 12 Septembre 2025" at bounding box center [687, 216] width 181 height 14
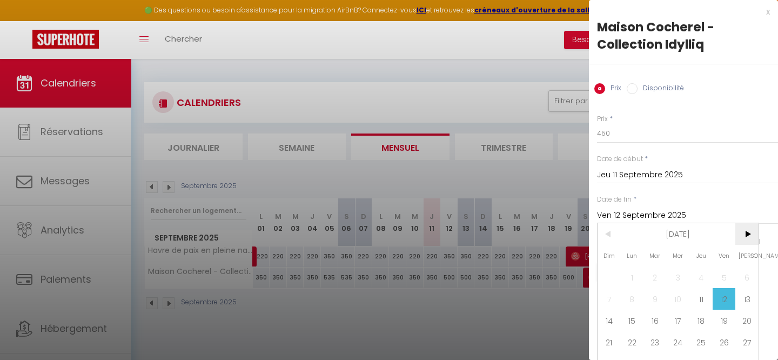
click at [745, 231] on span ">" at bounding box center [746, 234] width 23 height 22
click at [673, 310] on span "15" at bounding box center [678, 321] width 23 height 22
type input "Mer 15 Octobre 2025"
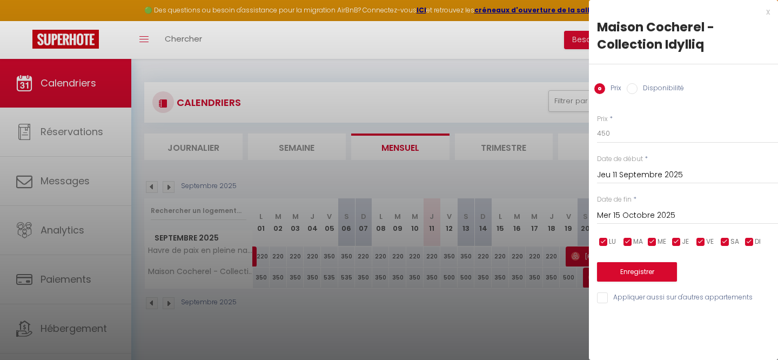
click at [750, 239] on input "checkbox" at bounding box center [749, 242] width 11 height 11
checkbox input "false"
click at [671, 239] on div "LU MA ME JE VE SA DI" at bounding box center [687, 242] width 195 height 14
click at [677, 242] on input "checkbox" at bounding box center [676, 242] width 11 height 11
checkbox input "false"
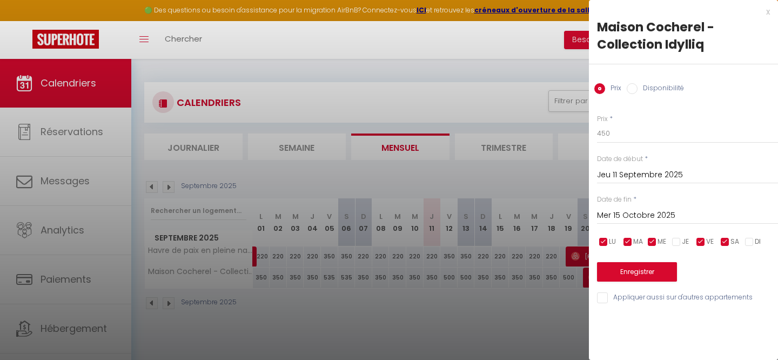
click at [653, 242] on input "checkbox" at bounding box center [652, 242] width 11 height 11
checkbox input "false"
click at [641, 242] on span "MA" at bounding box center [638, 242] width 10 height 10
checkbox input "false"
click at [612, 242] on span "LU" at bounding box center [612, 242] width 7 height 10
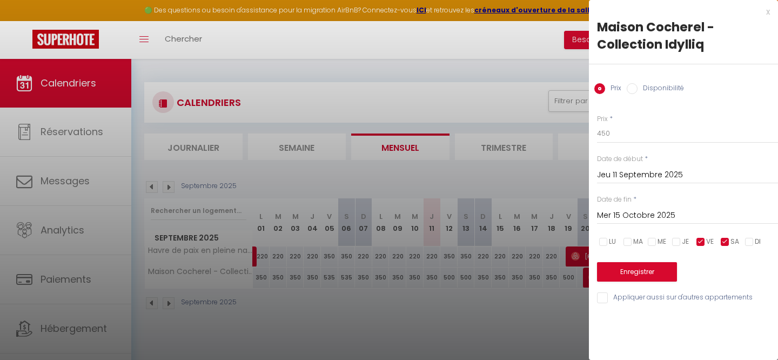
checkbox input "false"
click at [627, 270] on button "Enregistrer" at bounding box center [637, 271] width 80 height 19
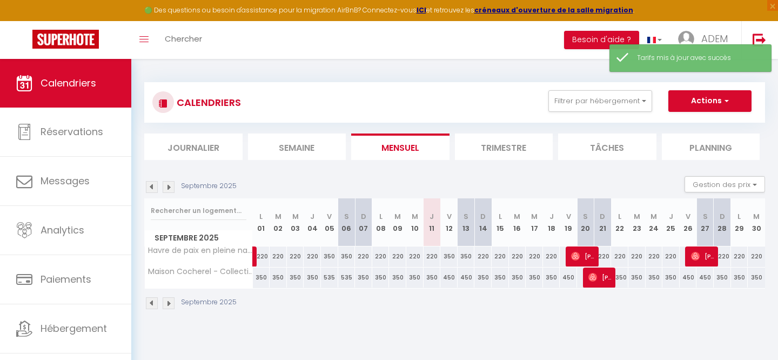
click at [419, 278] on div "350" at bounding box center [414, 277] width 17 height 20
type input "350"
type input "Mer 10 Septembre 2025"
type input "Jeu 11 Septembre 2025"
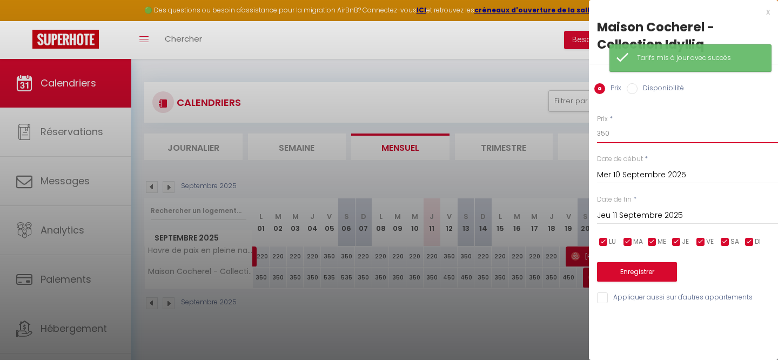
click at [615, 134] on input "350" at bounding box center [687, 133] width 181 height 19
type input "300"
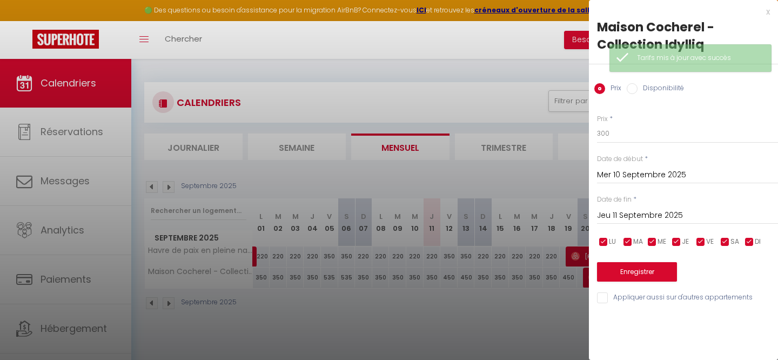
click at [721, 242] on input "checkbox" at bounding box center [725, 242] width 11 height 11
checkbox input "false"
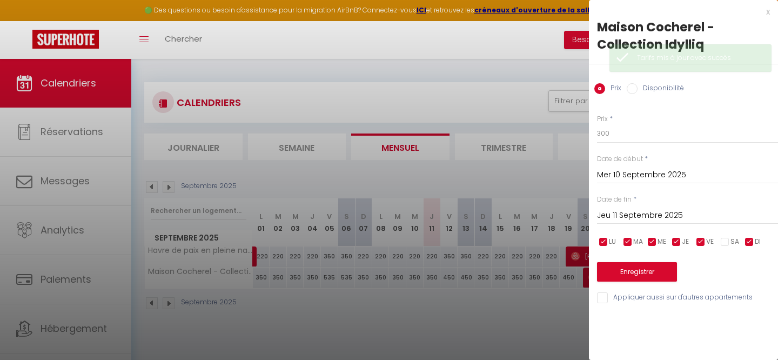
click at [695, 242] on input "checkbox" at bounding box center [700, 242] width 11 height 11
checkbox input "false"
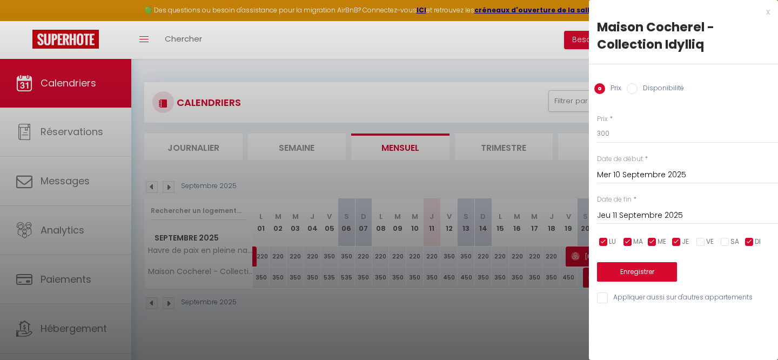
click at [666, 214] on input "Jeu 11 Septembre 2025" at bounding box center [687, 216] width 181 height 14
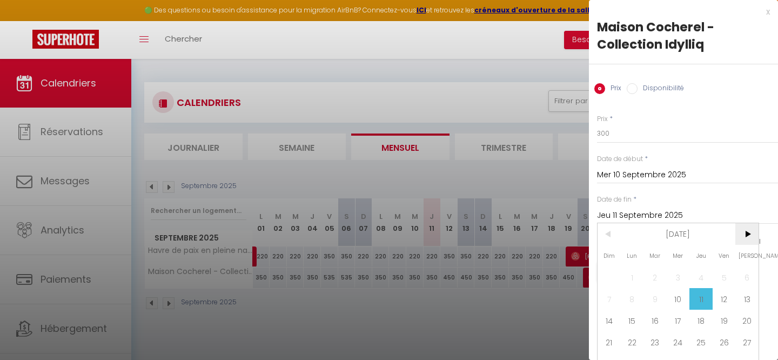
click at [752, 235] on span ">" at bounding box center [746, 234] width 23 height 22
click at [681, 326] on span "15" at bounding box center [678, 321] width 23 height 22
type input "Mer 15 Octobre 2025"
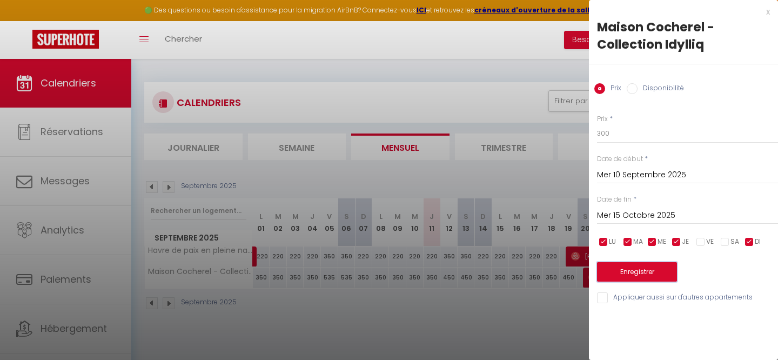
click at [644, 270] on button "Enregistrer" at bounding box center [637, 271] width 80 height 19
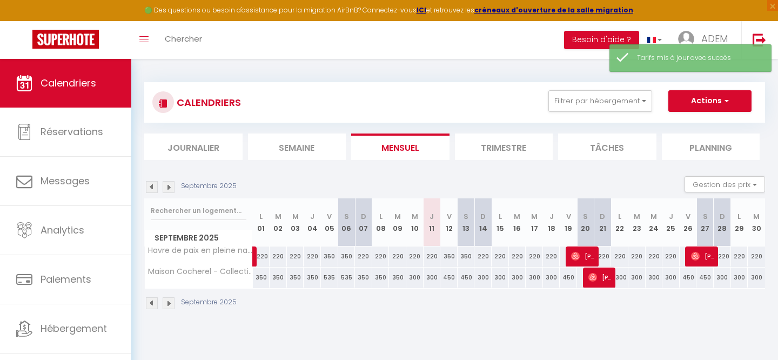
click at [172, 304] on img at bounding box center [169, 303] width 12 height 12
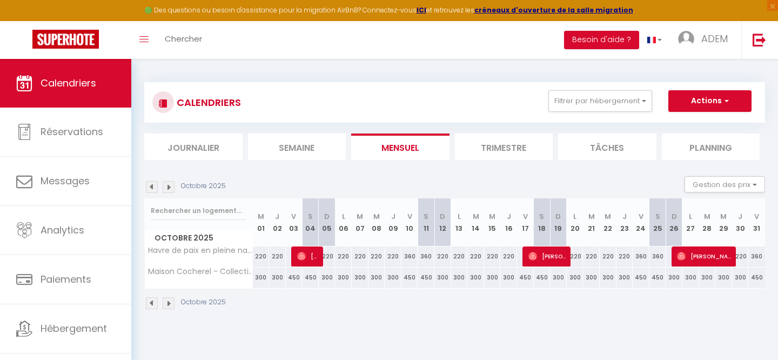
click at [172, 304] on img at bounding box center [169, 303] width 12 height 12
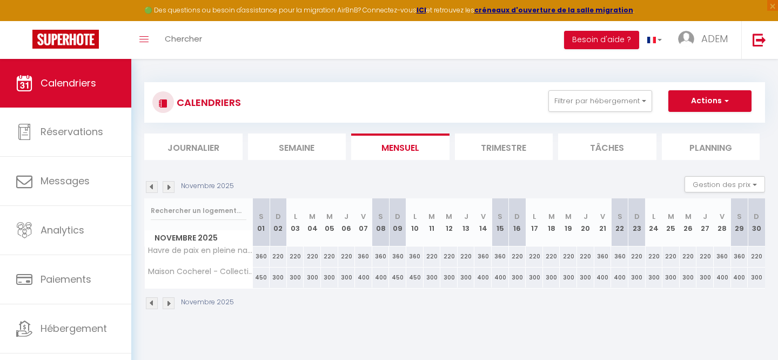
click at [172, 304] on img at bounding box center [169, 303] width 12 height 12
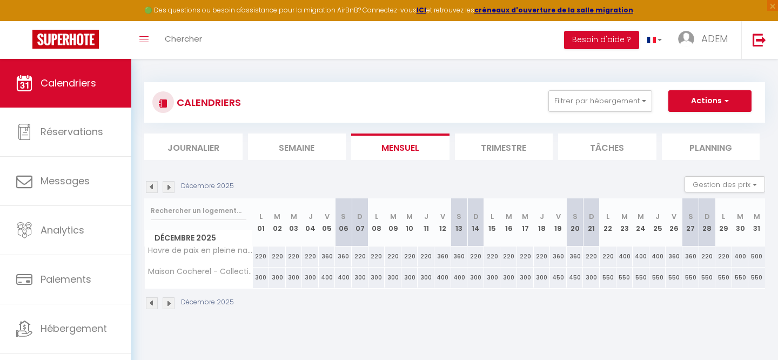
click at [156, 303] on img at bounding box center [152, 303] width 12 height 12
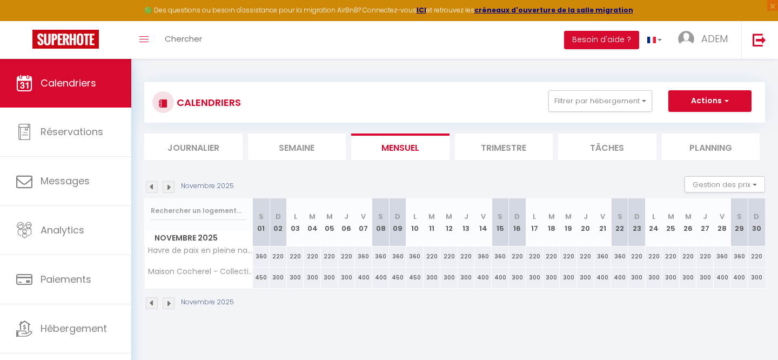
click at [328, 279] on div "300" at bounding box center [329, 277] width 17 height 20
type input "300"
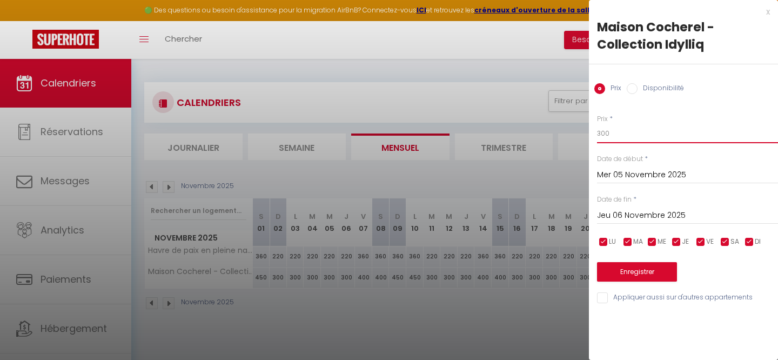
click at [638, 135] on input "300" at bounding box center [687, 133] width 181 height 19
click at [644, 216] on input "Jeu 06 Novembre 2025" at bounding box center [687, 216] width 181 height 14
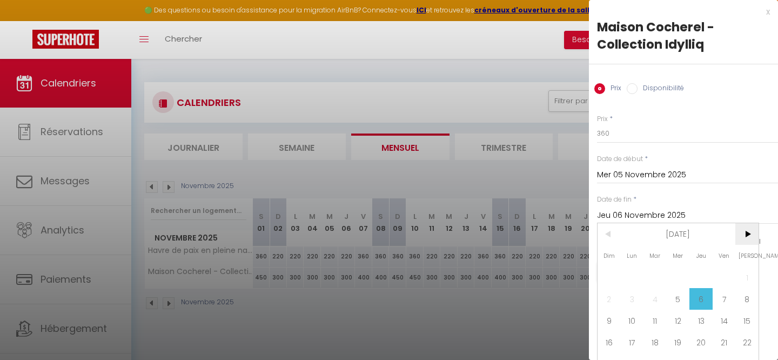
click at [741, 230] on span ">" at bounding box center [746, 234] width 23 height 22
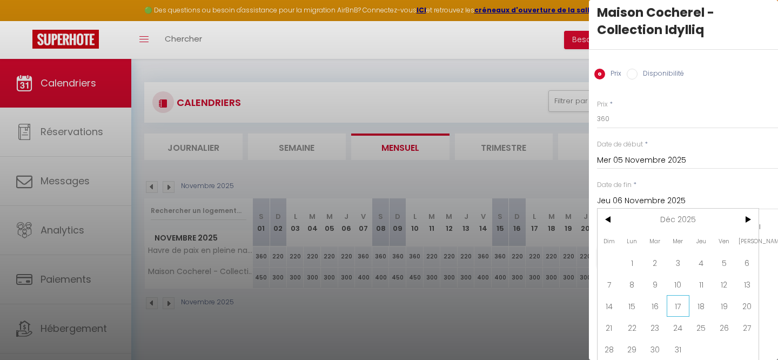
click at [674, 306] on span "17" at bounding box center [678, 306] width 23 height 22
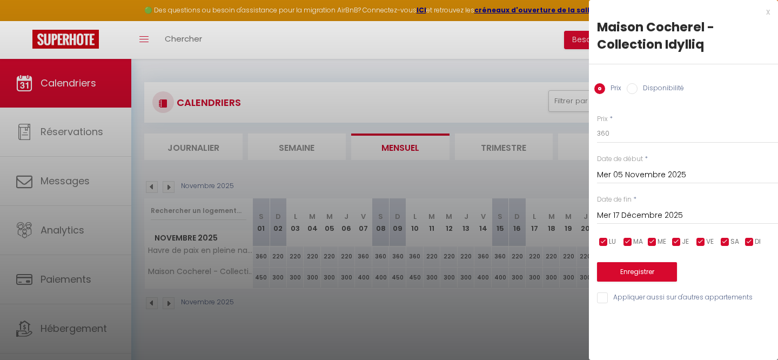
click at [751, 244] on input "checkbox" at bounding box center [749, 242] width 11 height 11
click at [682, 244] on span "JE" at bounding box center [685, 242] width 7 height 10
click at [654, 240] on input "checkbox" at bounding box center [652, 242] width 11 height 11
click at [632, 240] on input "checkbox" at bounding box center [628, 242] width 11 height 11
click at [608, 240] on input "checkbox" at bounding box center [603, 242] width 11 height 11
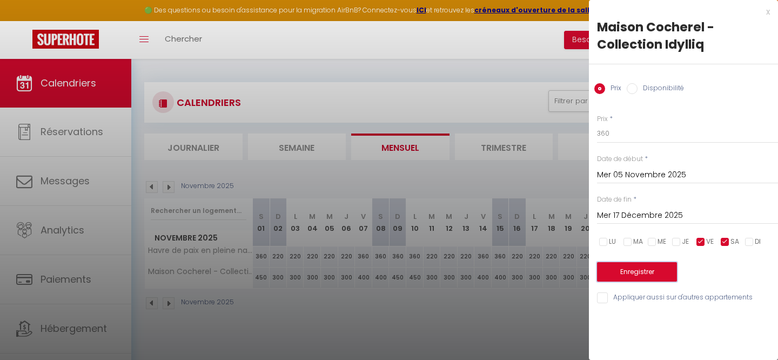
click at [618, 270] on button "Enregistrer" at bounding box center [637, 271] width 80 height 19
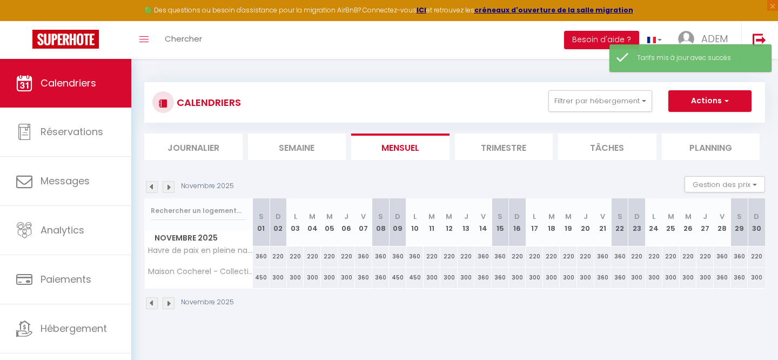
click at [280, 279] on div "300" at bounding box center [278, 277] width 17 height 20
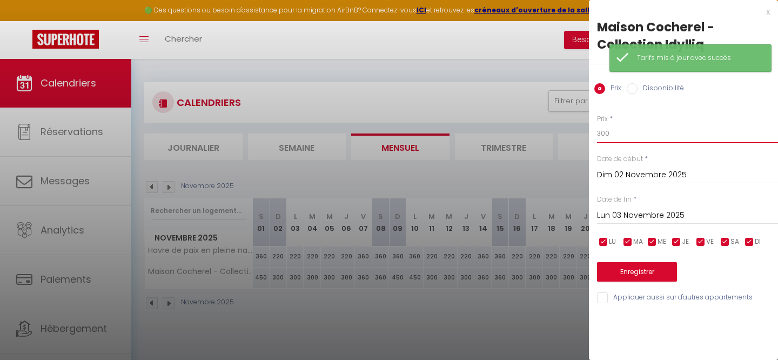
click at [615, 139] on input "300" at bounding box center [687, 133] width 181 height 19
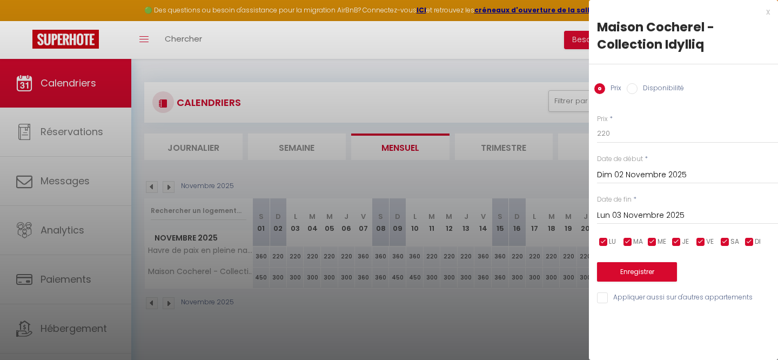
click at [624, 216] on input "Lun 03 Novembre 2025" at bounding box center [687, 216] width 181 height 14
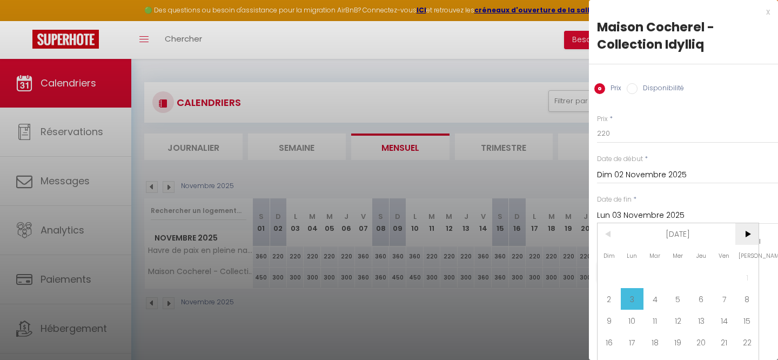
click at [742, 236] on span ">" at bounding box center [746, 234] width 23 height 22
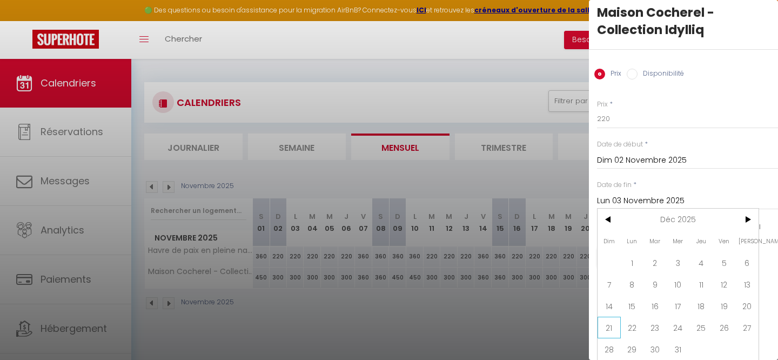
click at [611, 326] on span "21" at bounding box center [609, 328] width 23 height 22
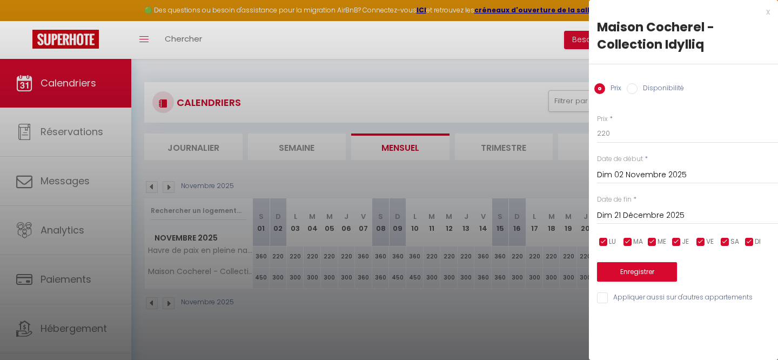
scroll to position [0, 0]
click at [726, 243] on input "checkbox" at bounding box center [725, 242] width 11 height 11
click at [700, 243] on input "checkbox" at bounding box center [700, 242] width 11 height 11
click at [637, 270] on button "Enregistrer" at bounding box center [637, 271] width 80 height 19
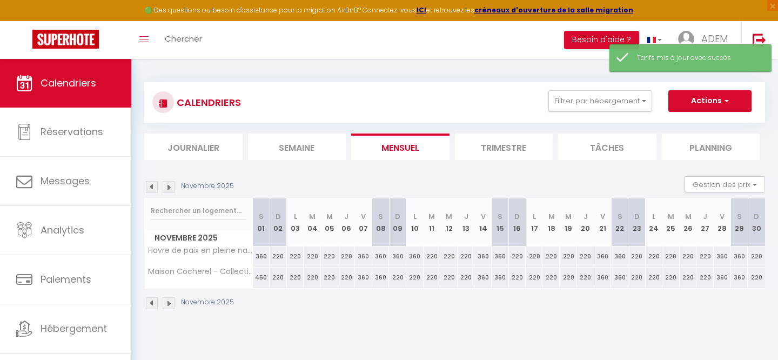
click at [157, 309] on img at bounding box center [152, 303] width 12 height 12
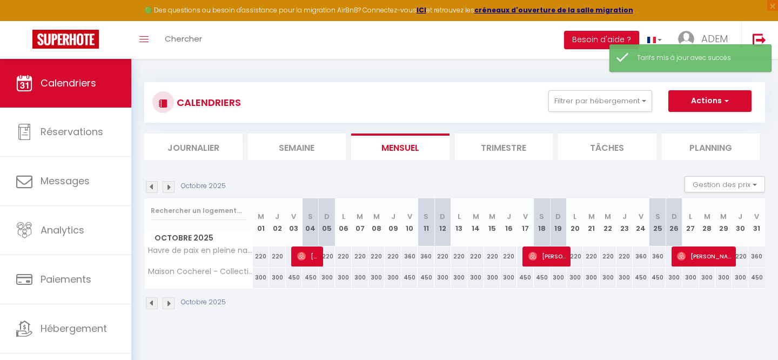
click at [172, 304] on img at bounding box center [169, 303] width 12 height 12
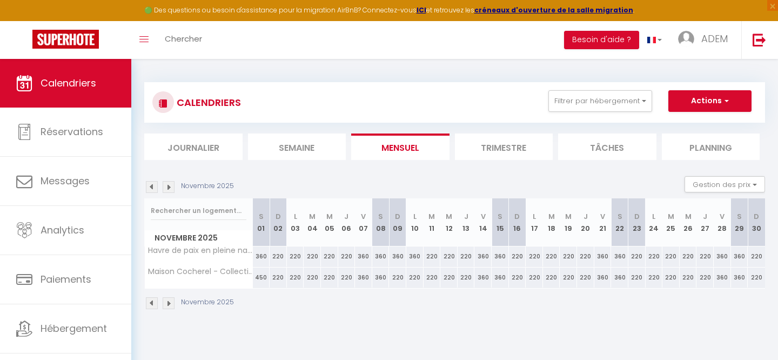
click at [170, 304] on img at bounding box center [169, 303] width 12 height 12
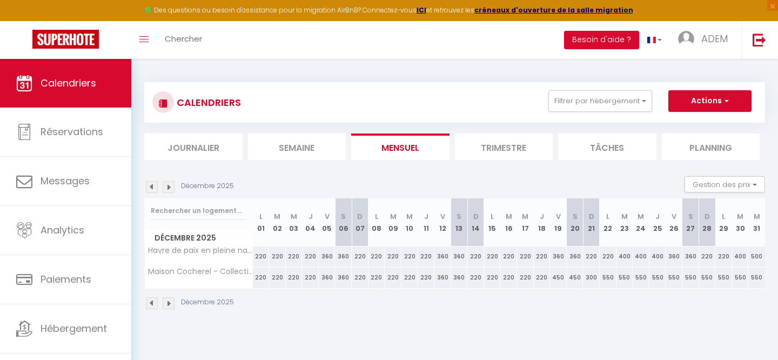
click at [170, 304] on img at bounding box center [169, 303] width 12 height 12
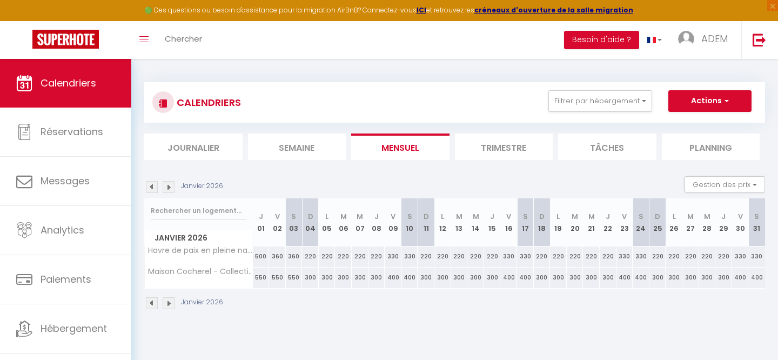
click at [152, 304] on img at bounding box center [152, 303] width 12 height 12
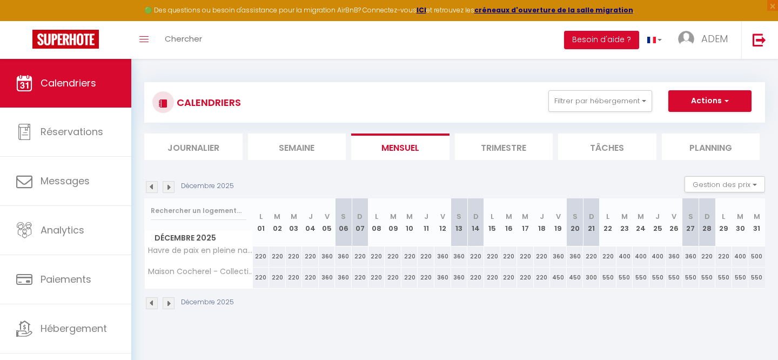
click at [556, 280] on div "450" at bounding box center [558, 277] width 17 height 20
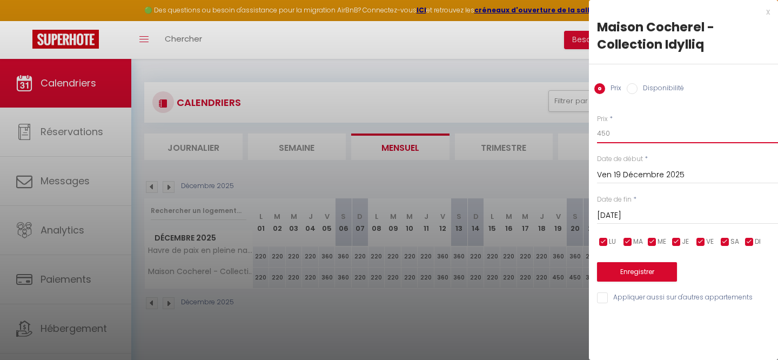
click at [630, 135] on input "450" at bounding box center [687, 133] width 181 height 19
click at [611, 208] on div "[DATE] < [DATE] > Dim Lun Mar Mer Jeu Ven Sam 1 2 3 4 5 6 7 8 9 10 11 12 13 14 …" at bounding box center [687, 214] width 181 height 19
click at [651, 214] on input "[DATE]" at bounding box center [687, 216] width 181 height 14
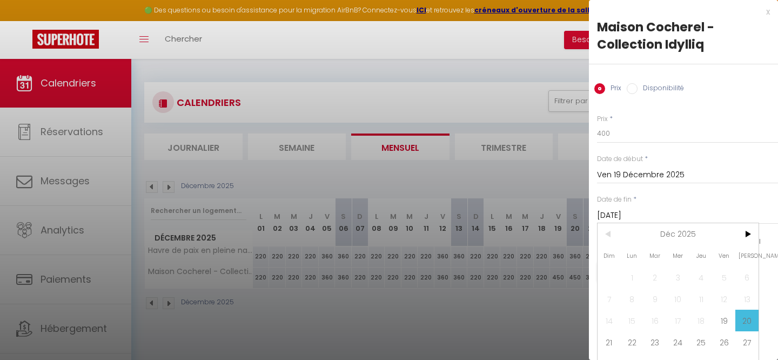
scroll to position [1, 0]
click at [609, 345] on span "21" at bounding box center [609, 342] width 23 height 22
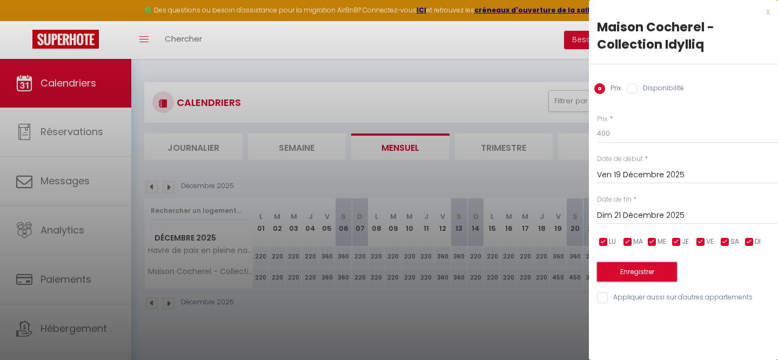
scroll to position [0, 0]
click at [621, 273] on button "Enregistrer" at bounding box center [637, 271] width 80 height 19
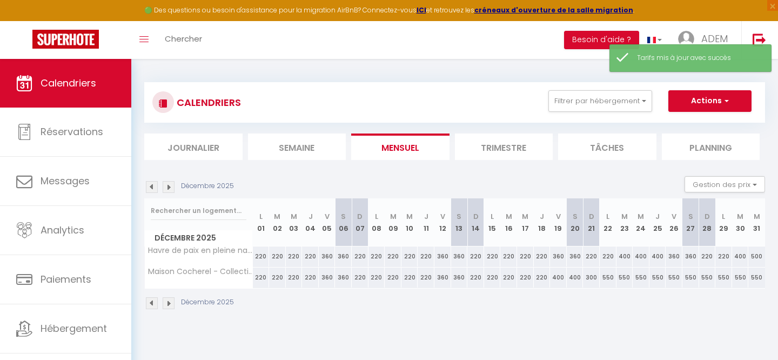
click at [610, 278] on div "550" at bounding box center [608, 277] width 17 height 20
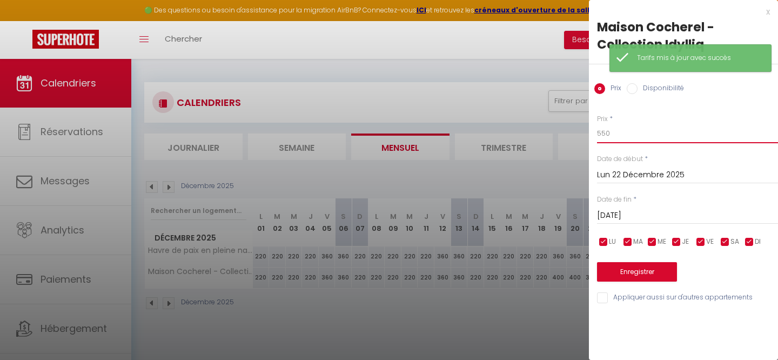
click at [659, 141] on input "550" at bounding box center [687, 133] width 181 height 19
click at [628, 270] on button "Enregistrer" at bounding box center [637, 271] width 80 height 19
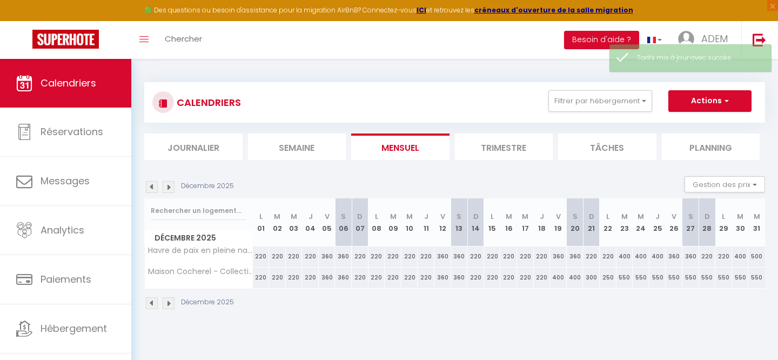
click at [625, 279] on div "550" at bounding box center [625, 277] width 17 height 20
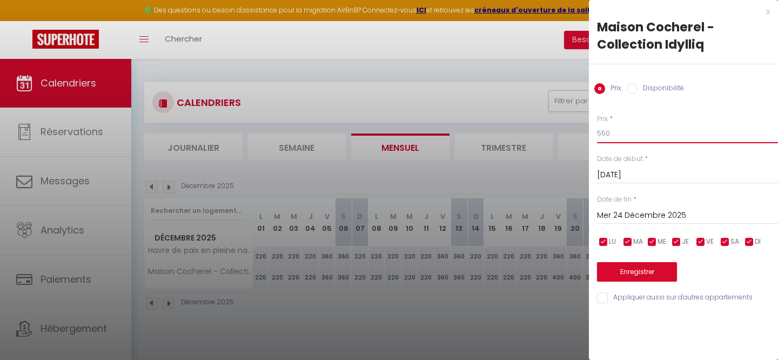
click at [630, 130] on input "550" at bounding box center [687, 133] width 181 height 19
click at [634, 222] on input "Mer 24 Décembre 2025" at bounding box center [687, 216] width 181 height 14
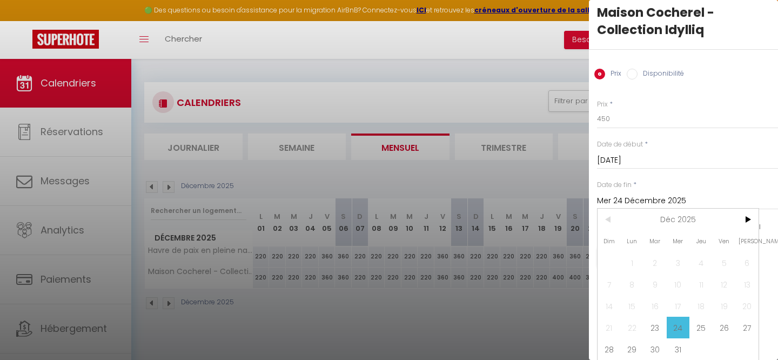
scroll to position [59, 0]
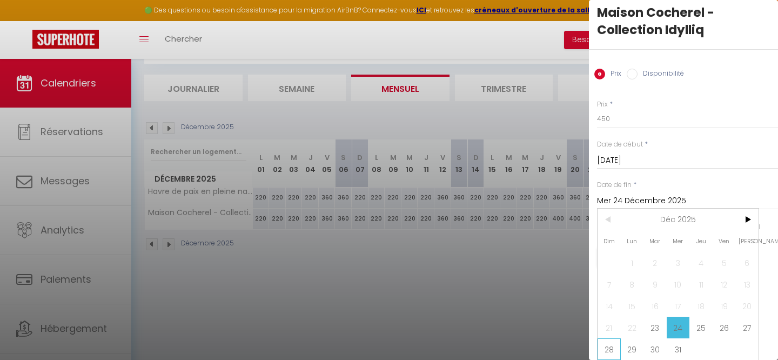
click at [614, 347] on span "28" at bounding box center [609, 349] width 23 height 22
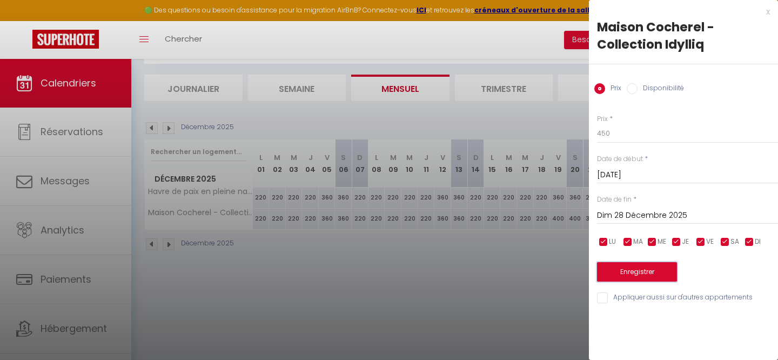
click at [632, 269] on button "Enregistrer" at bounding box center [637, 271] width 80 height 19
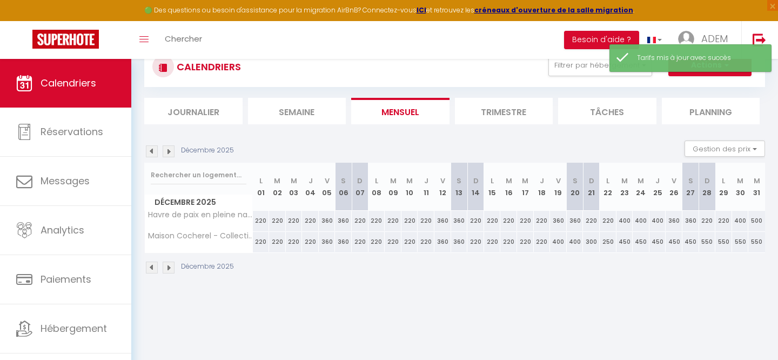
scroll to position [45, 0]
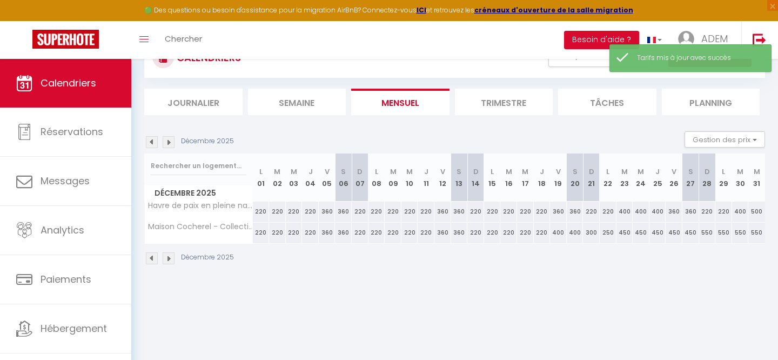
click at [707, 236] on div "550" at bounding box center [707, 233] width 17 height 20
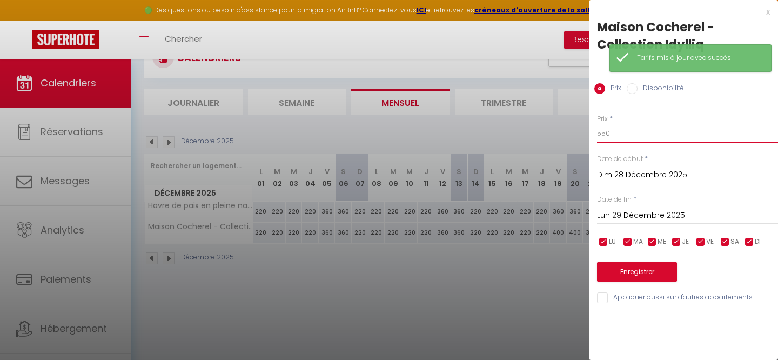
click at [616, 139] on input "550" at bounding box center [687, 133] width 181 height 19
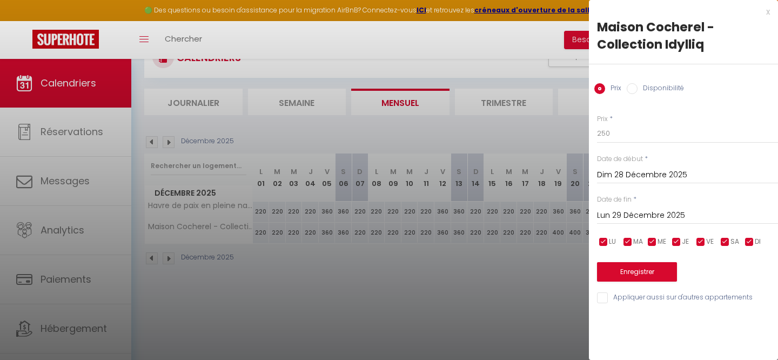
click at [601, 219] on input "Lun 29 Décembre 2025" at bounding box center [687, 216] width 181 height 14
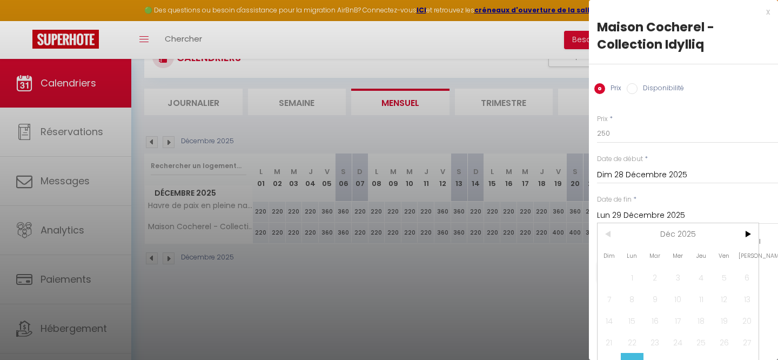
scroll to position [15, 0]
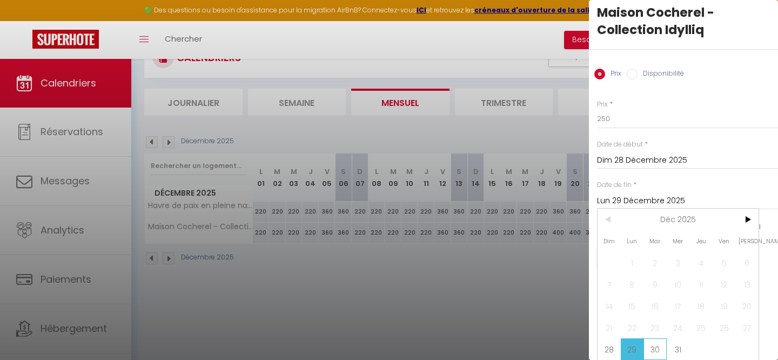
click at [659, 350] on span "30" at bounding box center [655, 349] width 23 height 22
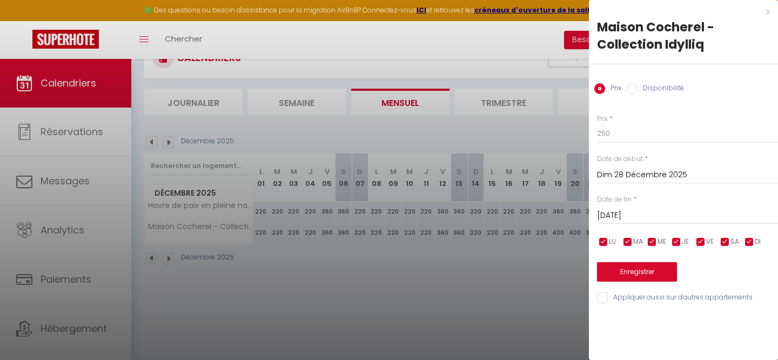
scroll to position [0, 0]
click at [651, 266] on button "Enregistrer" at bounding box center [637, 271] width 80 height 19
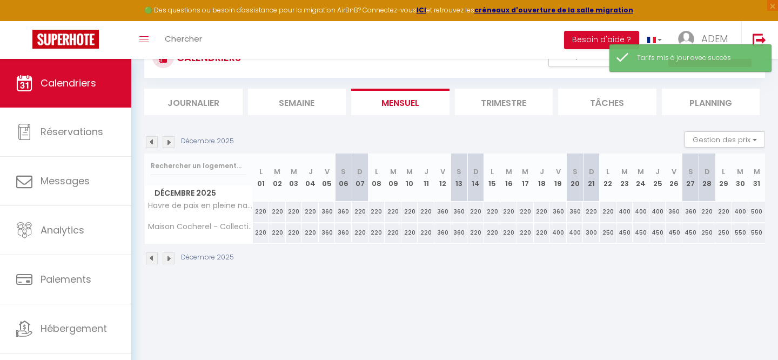
click at [739, 233] on div "550" at bounding box center [740, 233] width 17 height 20
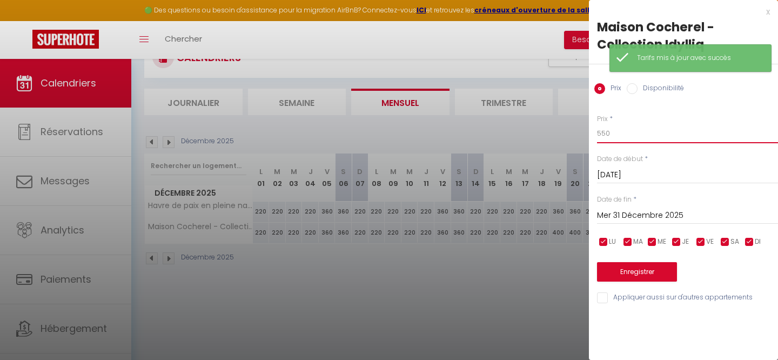
click at [620, 140] on input "550" at bounding box center [687, 133] width 181 height 19
click at [614, 215] on input "Mer 31 Décembre 2025" at bounding box center [687, 216] width 181 height 14
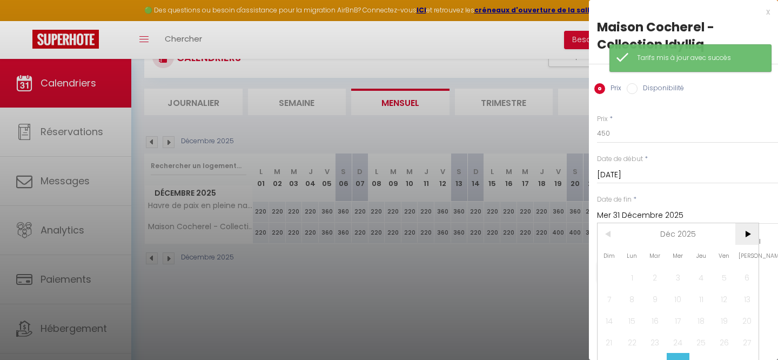
click at [745, 235] on span ">" at bounding box center [746, 234] width 23 height 22
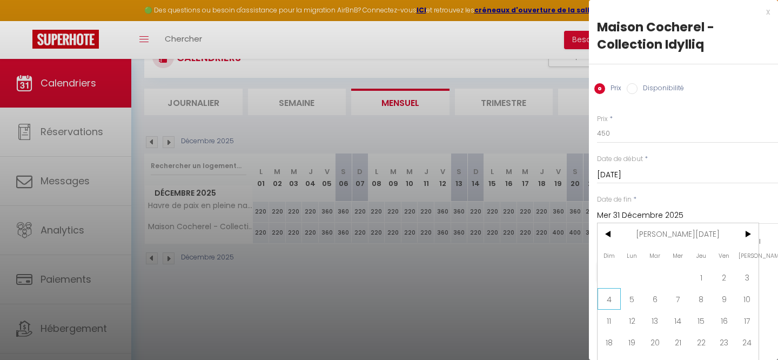
click at [610, 305] on span "4" at bounding box center [609, 299] width 23 height 22
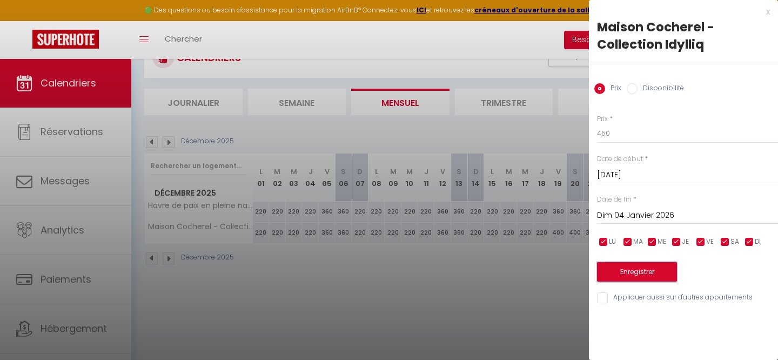
click at [641, 270] on button "Enregistrer" at bounding box center [637, 271] width 80 height 19
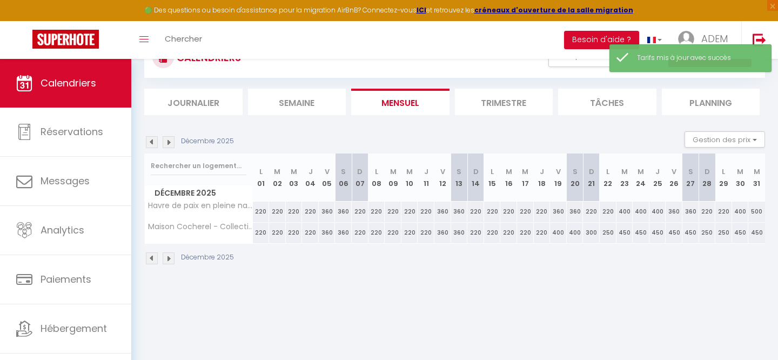
click at [171, 259] on img at bounding box center [169, 258] width 12 height 12
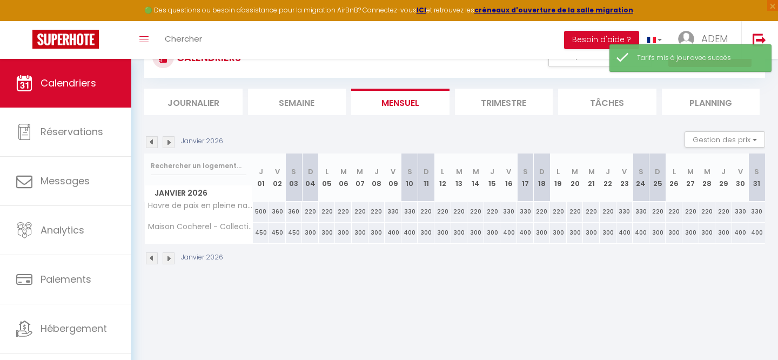
click at [147, 259] on img at bounding box center [152, 258] width 12 height 12
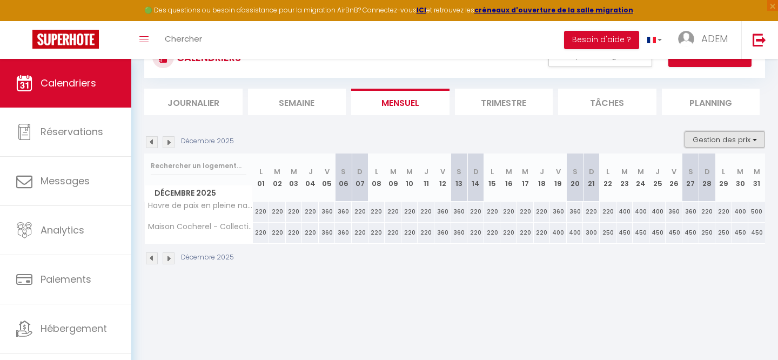
click at [747, 134] on button "Gestion des prix" at bounding box center [725, 139] width 81 height 16
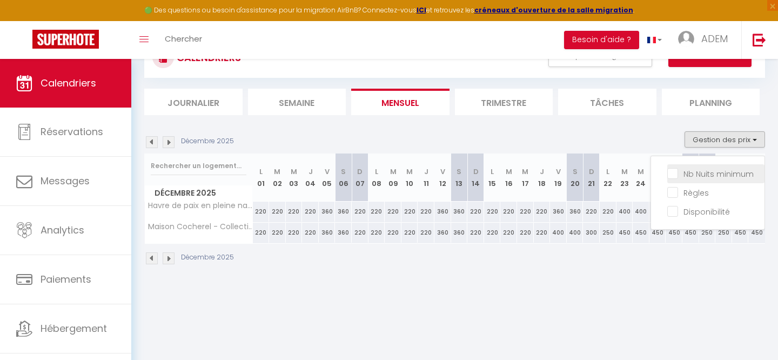
click at [697, 170] on input "Nb Nuits minimum" at bounding box center [715, 173] width 97 height 11
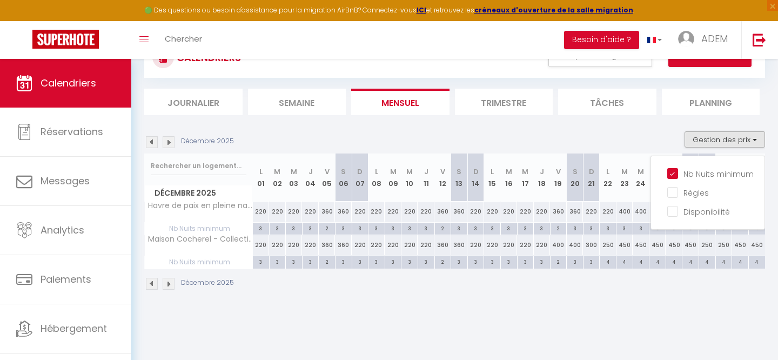
click at [580, 341] on body "🟢 Des questions ou besoin d'assistance pour la migration AirBnB? Connectez-vous…" at bounding box center [389, 194] width 778 height 360
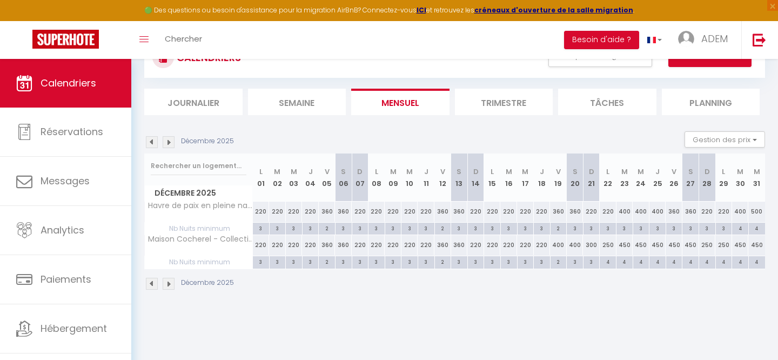
click at [717, 148] on div "Gestion des prix Nb Nuits minimum Règles Disponibilité" at bounding box center [722, 142] width 88 height 22
click at [717, 140] on button "Gestion des prix" at bounding box center [725, 139] width 81 height 16
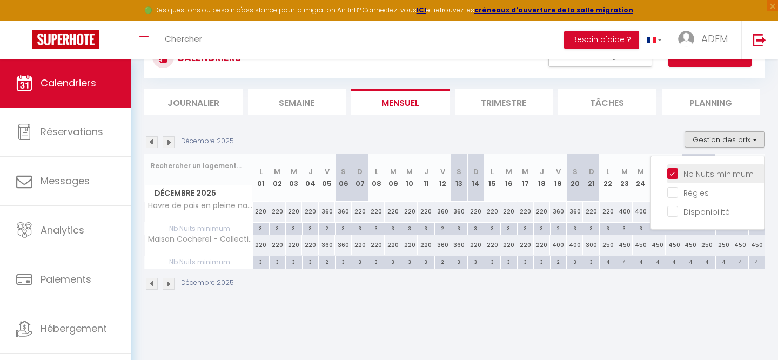
click at [688, 176] on input "Nb Nuits minimum" at bounding box center [715, 173] width 97 height 11
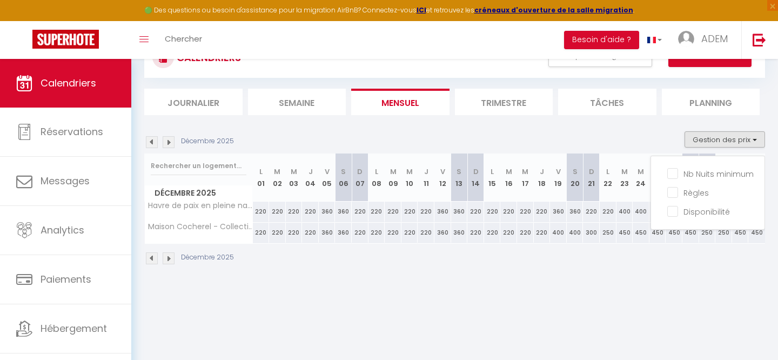
click at [606, 306] on body "🟢 Des questions ou besoin d'assistance pour la migration AirBnB? Connectez-vous…" at bounding box center [389, 194] width 778 height 360
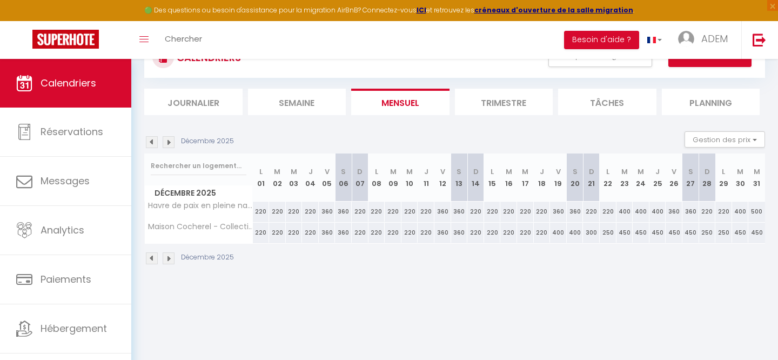
click at [171, 258] on img at bounding box center [169, 258] width 12 height 12
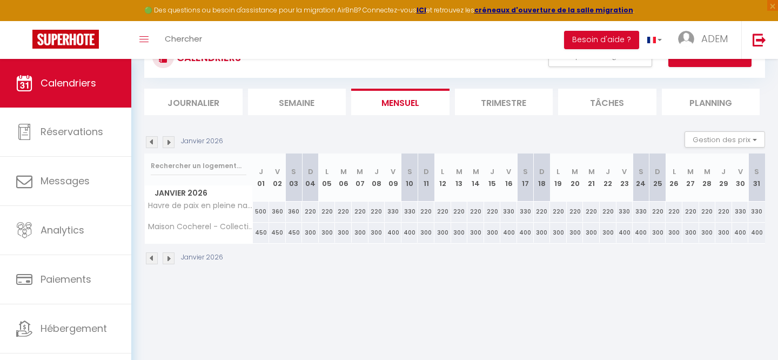
click at [310, 233] on div "300" at bounding box center [310, 233] width 17 height 20
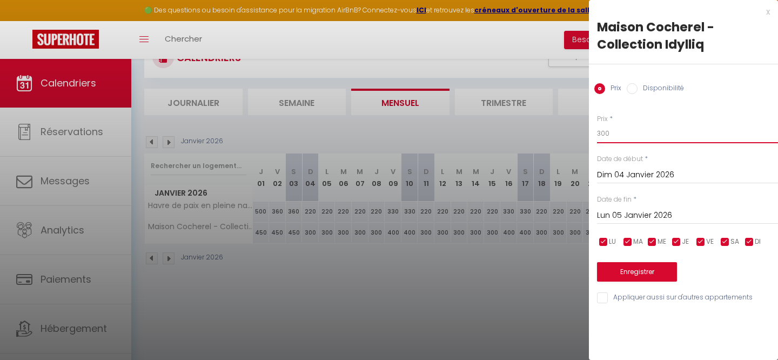
click at [617, 130] on input "300" at bounding box center [687, 133] width 181 height 19
click at [610, 268] on button "Enregistrer" at bounding box center [637, 271] width 80 height 19
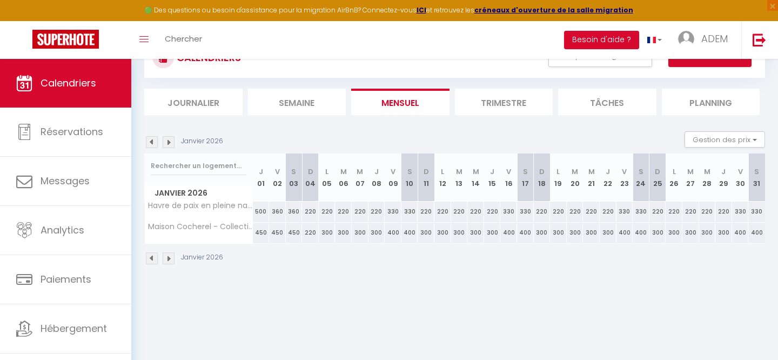
click at [308, 232] on div "220" at bounding box center [310, 233] width 17 height 20
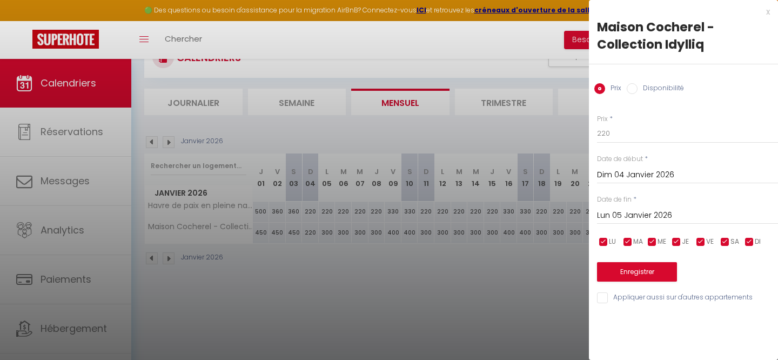
click at [650, 222] on div "[DATE] < [PERSON_NAME][DATE] > Dim Lun Mar Mer Jeu Ven Sam 1 2 3 4 5 6 7 8 9 10…" at bounding box center [687, 214] width 181 height 19
click at [652, 221] on input "Lun 05 Janvier 2026" at bounding box center [687, 216] width 181 height 14
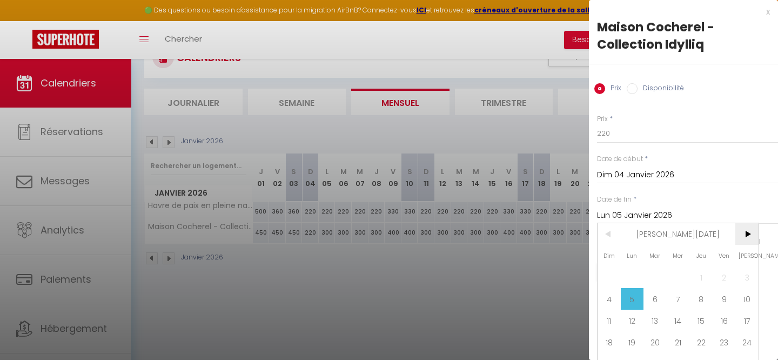
click at [755, 231] on span ">" at bounding box center [746, 234] width 23 height 22
click at [679, 279] on span "1" at bounding box center [678, 277] width 23 height 22
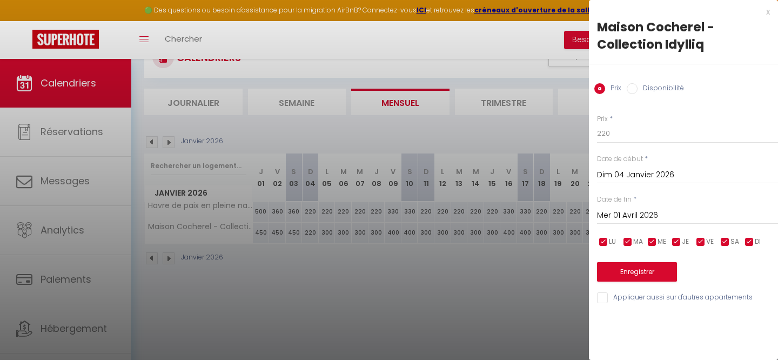
click at [725, 242] on input "checkbox" at bounding box center [725, 242] width 11 height 11
click at [707, 242] on span "VE" at bounding box center [710, 242] width 8 height 10
click at [643, 270] on button "Enregistrer" at bounding box center [637, 271] width 80 height 19
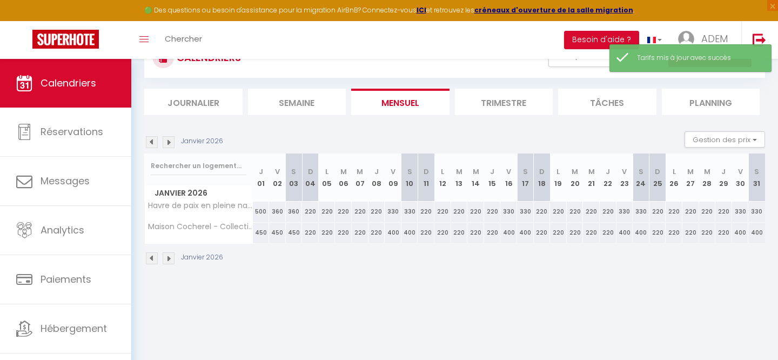
click at [316, 233] on div "220" at bounding box center [310, 233] width 17 height 20
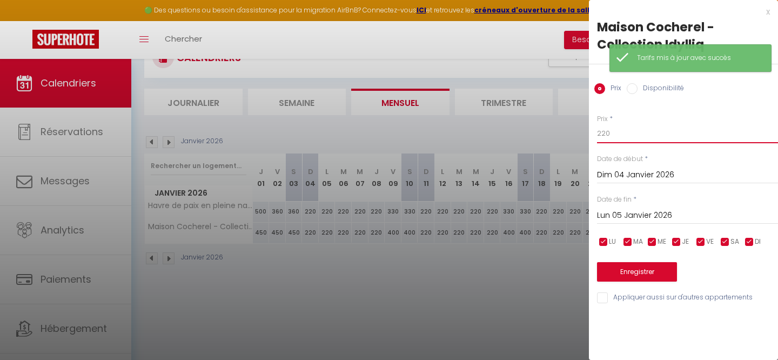
click at [635, 136] on input "220" at bounding box center [687, 133] width 181 height 19
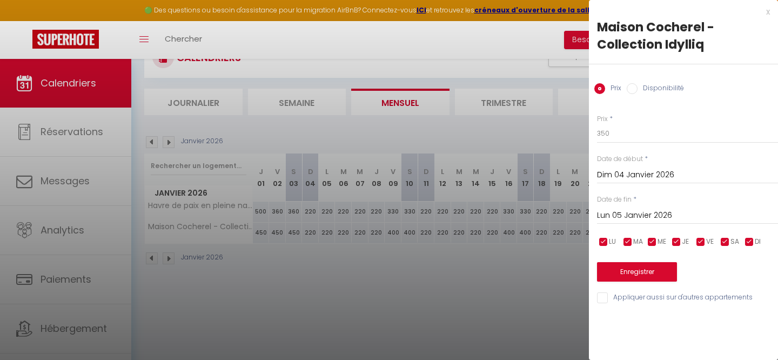
click at [609, 210] on input "Lun 05 Janvier 2026" at bounding box center [687, 216] width 181 height 14
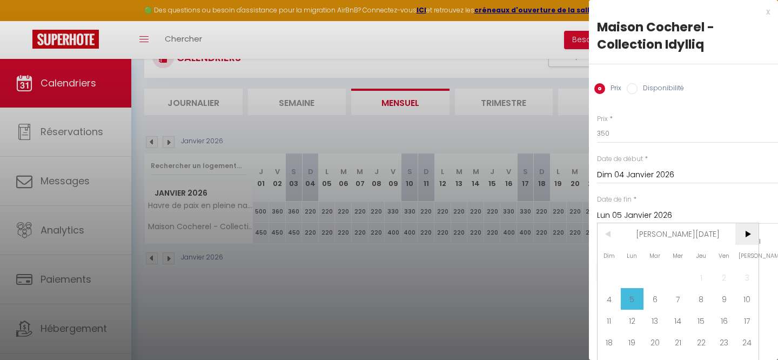
click at [742, 232] on span ">" at bounding box center [746, 234] width 23 height 22
click at [699, 277] on span "2" at bounding box center [701, 277] width 23 height 22
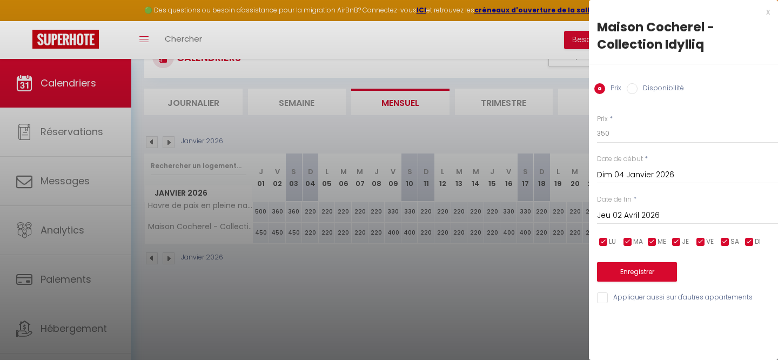
click at [748, 243] on input "checkbox" at bounding box center [749, 242] width 11 height 11
click at [684, 242] on span "JE" at bounding box center [685, 242] width 7 height 10
click at [654, 242] on input "checkbox" at bounding box center [652, 242] width 11 height 11
click at [631, 242] on input "checkbox" at bounding box center [628, 242] width 11 height 11
click at [610, 242] on span "LU" at bounding box center [612, 242] width 7 height 10
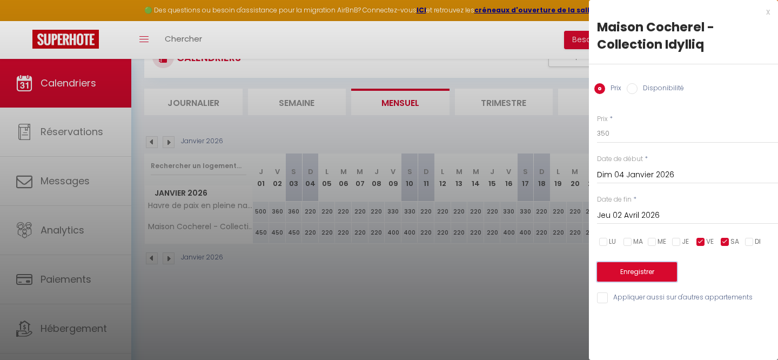
click at [630, 273] on button "Enregistrer" at bounding box center [637, 271] width 80 height 19
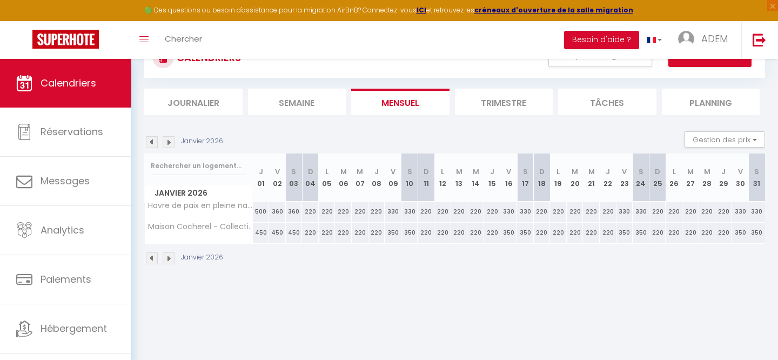
click at [169, 260] on img at bounding box center [169, 258] width 12 height 12
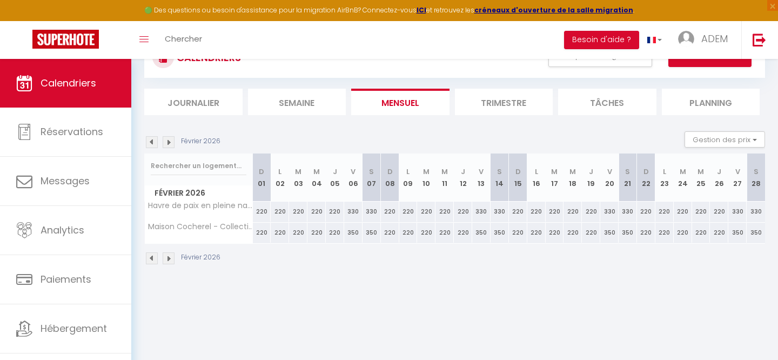
click at [169, 260] on img at bounding box center [169, 258] width 12 height 12
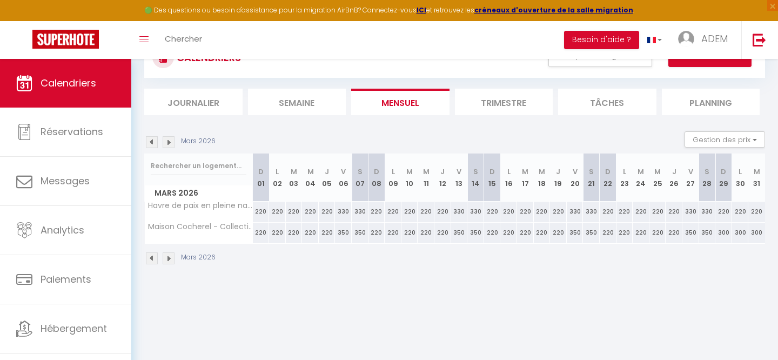
click at [152, 259] on img at bounding box center [152, 258] width 12 height 12
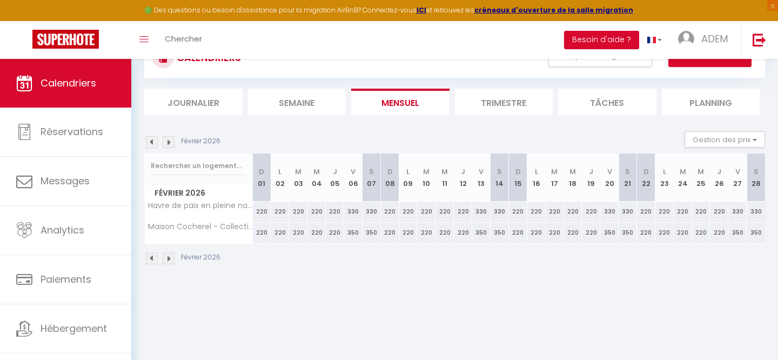
click at [152, 259] on img at bounding box center [152, 258] width 12 height 12
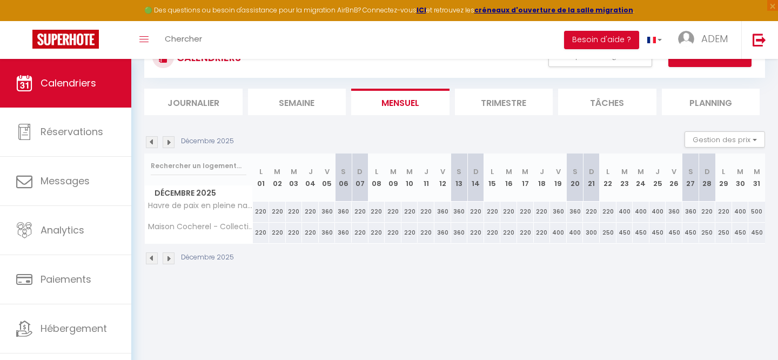
click at [152, 259] on img at bounding box center [152, 258] width 12 height 12
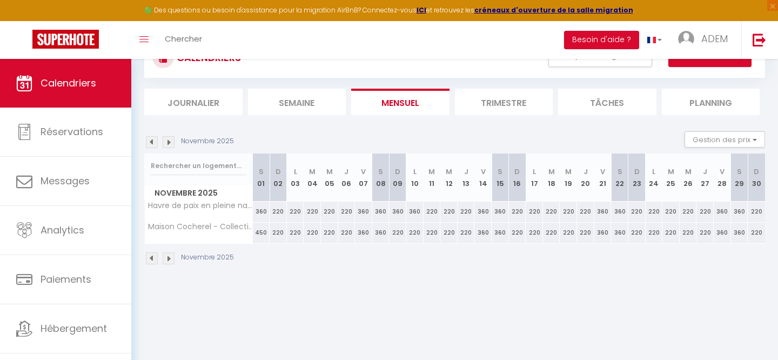
click at [152, 259] on img at bounding box center [152, 258] width 12 height 12
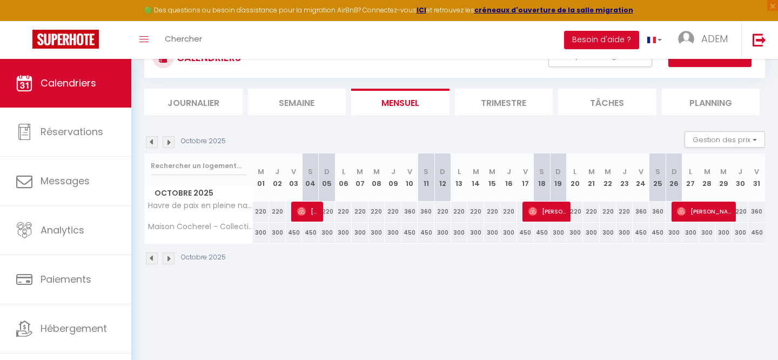
click at [152, 259] on img at bounding box center [152, 258] width 12 height 12
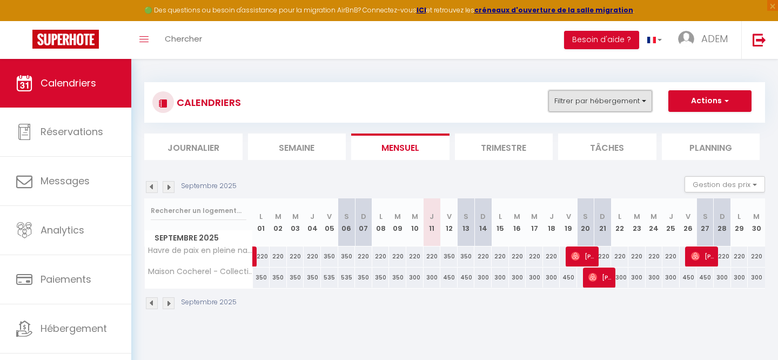
click at [588, 96] on button "Filtrer par hébergement" at bounding box center [600, 101] width 104 height 22
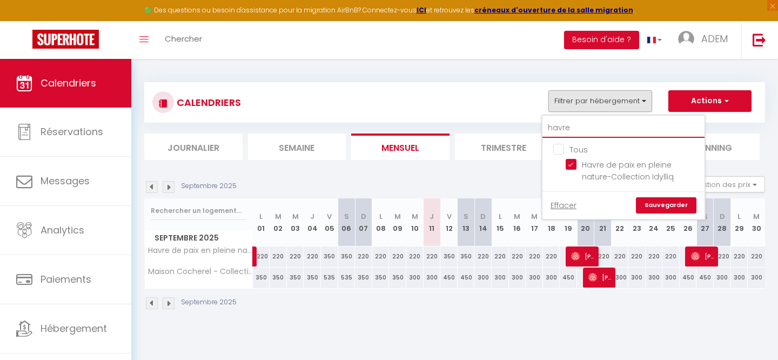
click at [567, 132] on input "havre" at bounding box center [624, 127] width 162 height 19
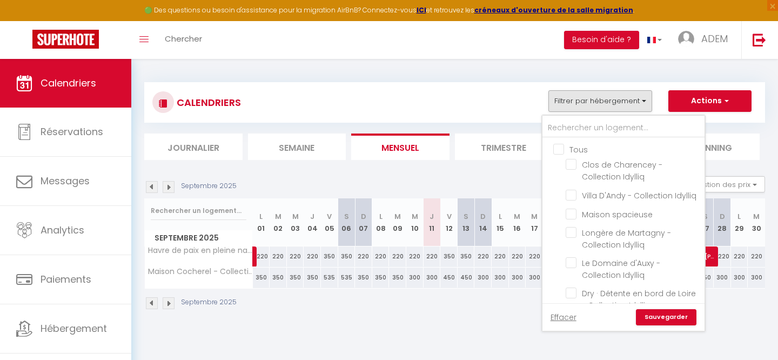
click at [559, 151] on input "Tous" at bounding box center [634, 148] width 162 height 11
click at [648, 326] on div "Effacer Sauvegarder" at bounding box center [624, 317] width 162 height 28
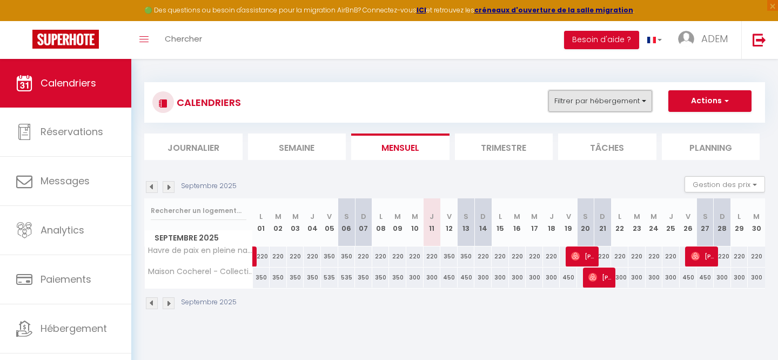
click at [583, 103] on button "Filtrer par hébergement" at bounding box center [600, 101] width 104 height 22
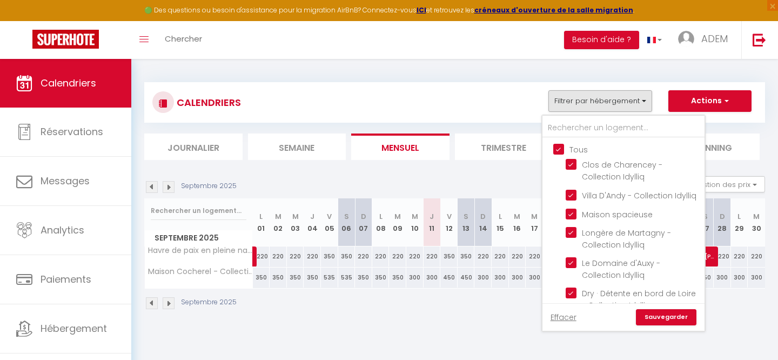
click at [645, 320] on link "Sauvegarder" at bounding box center [666, 317] width 61 height 16
